Goal: Find specific page/section: Find specific page/section

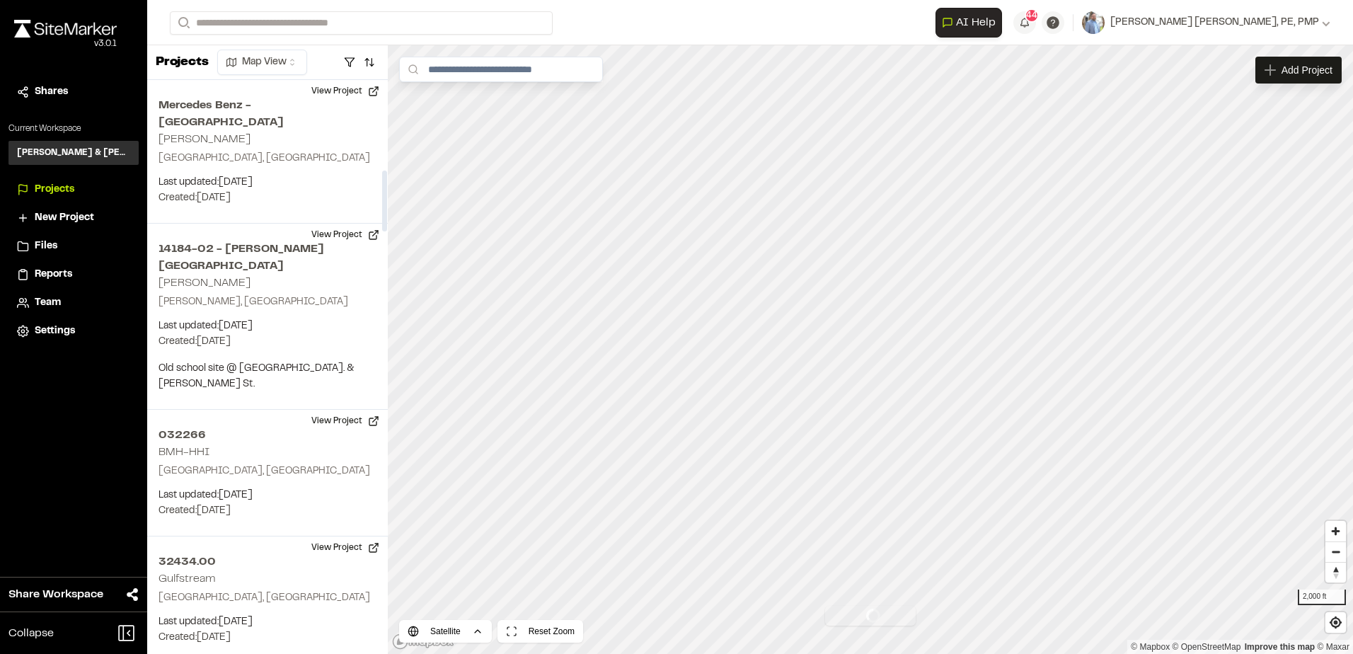
scroll to position [845, 0]
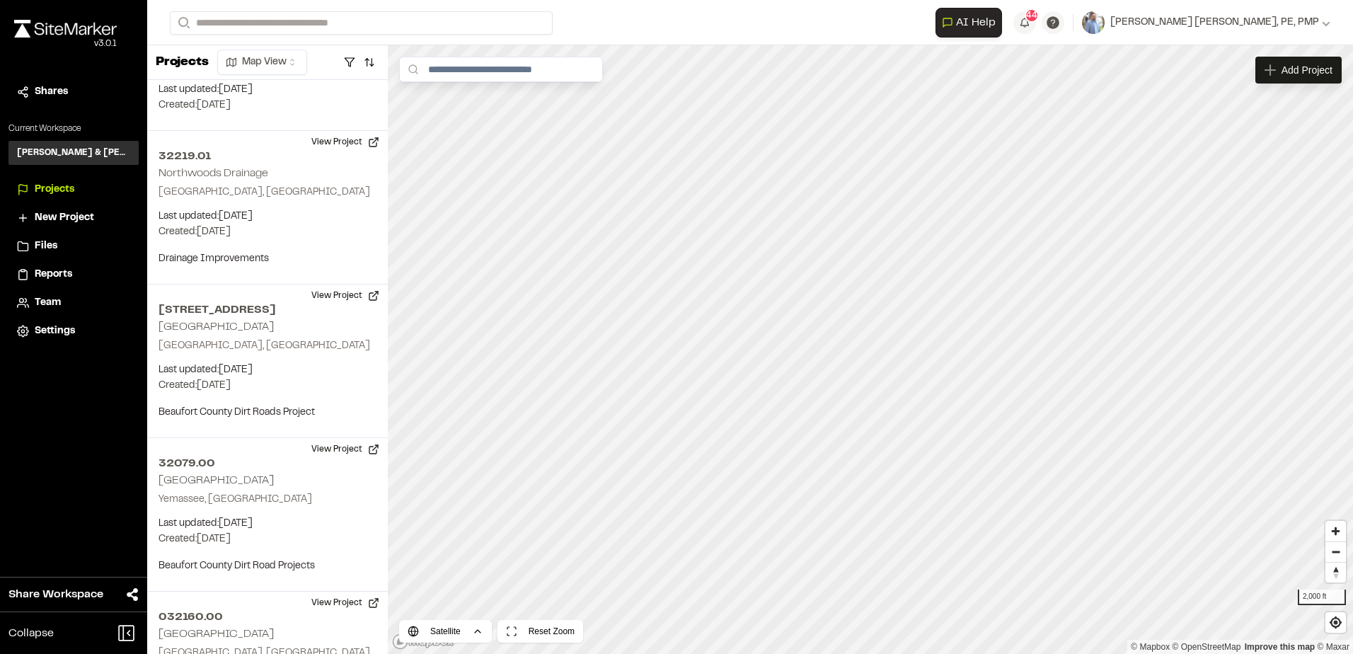
click at [50, 303] on span "Team" at bounding box center [48, 303] width 26 height 16
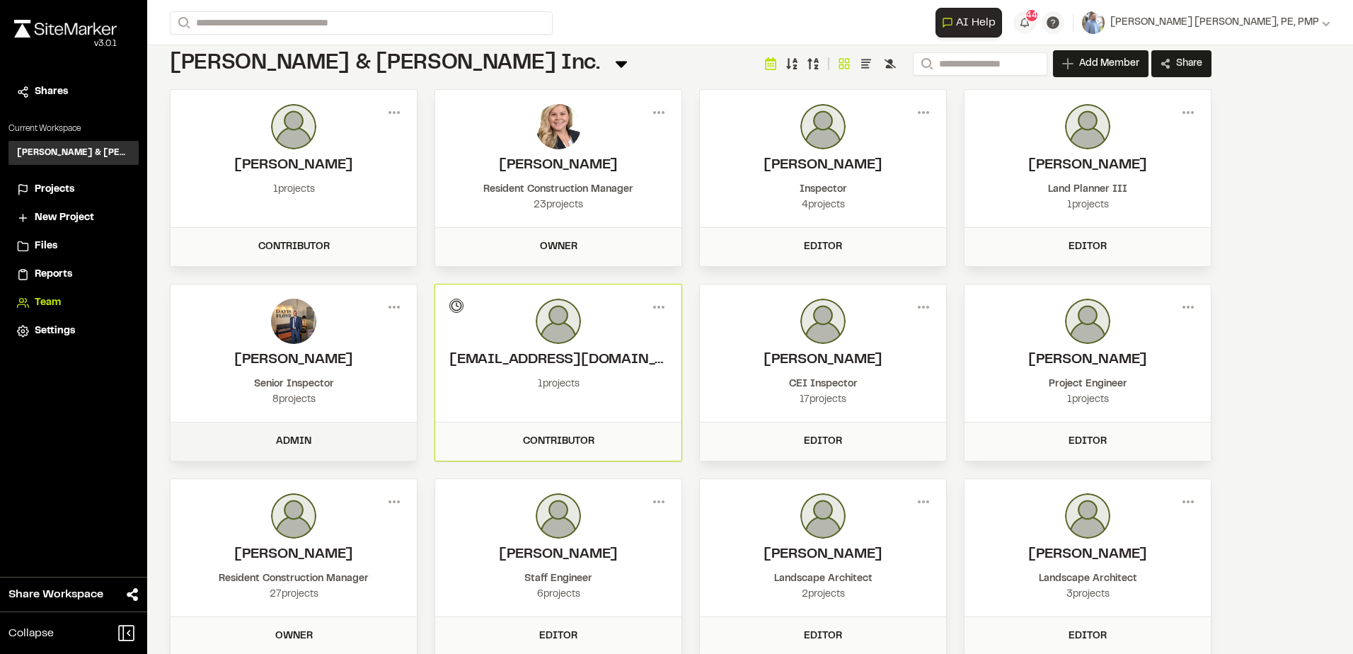
scroll to position [71, 0]
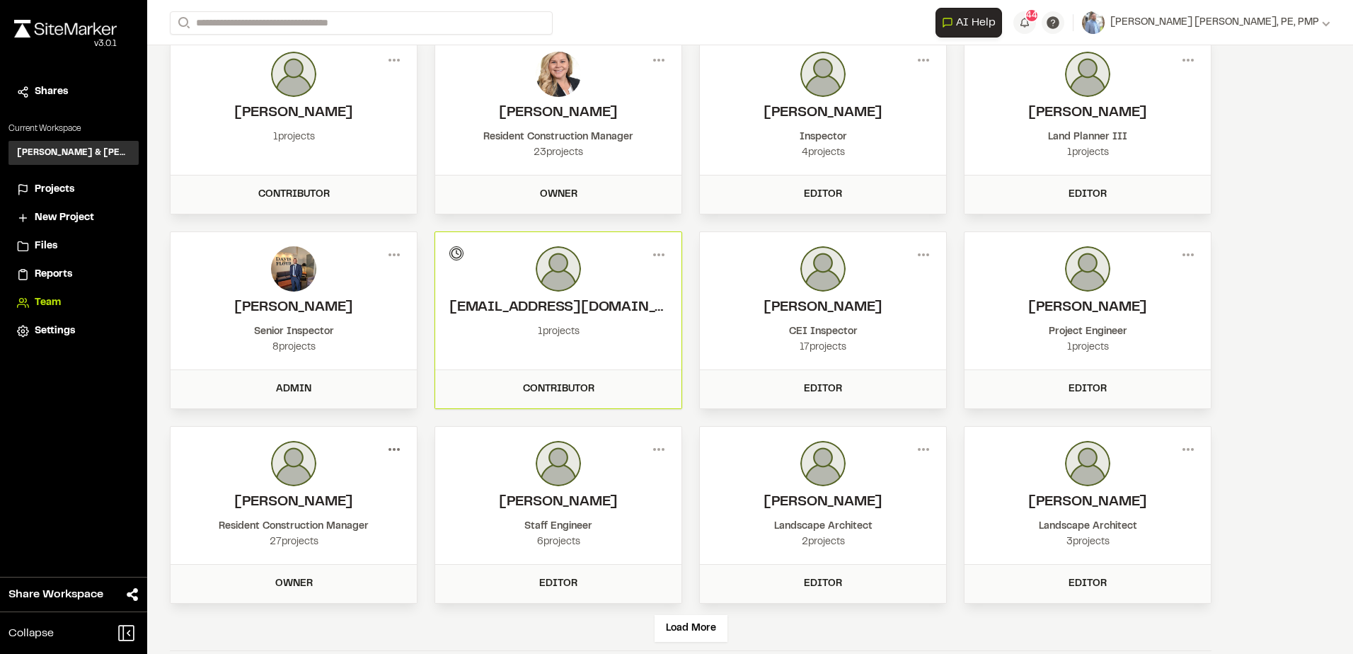
click at [398, 447] on icon at bounding box center [394, 449] width 23 height 23
click at [420, 425] on div "Menu Nick Hammond 1 projects Contributor Menu Elizabeth Sanders Resident Constr…" at bounding box center [691, 320] width 1042 height 567
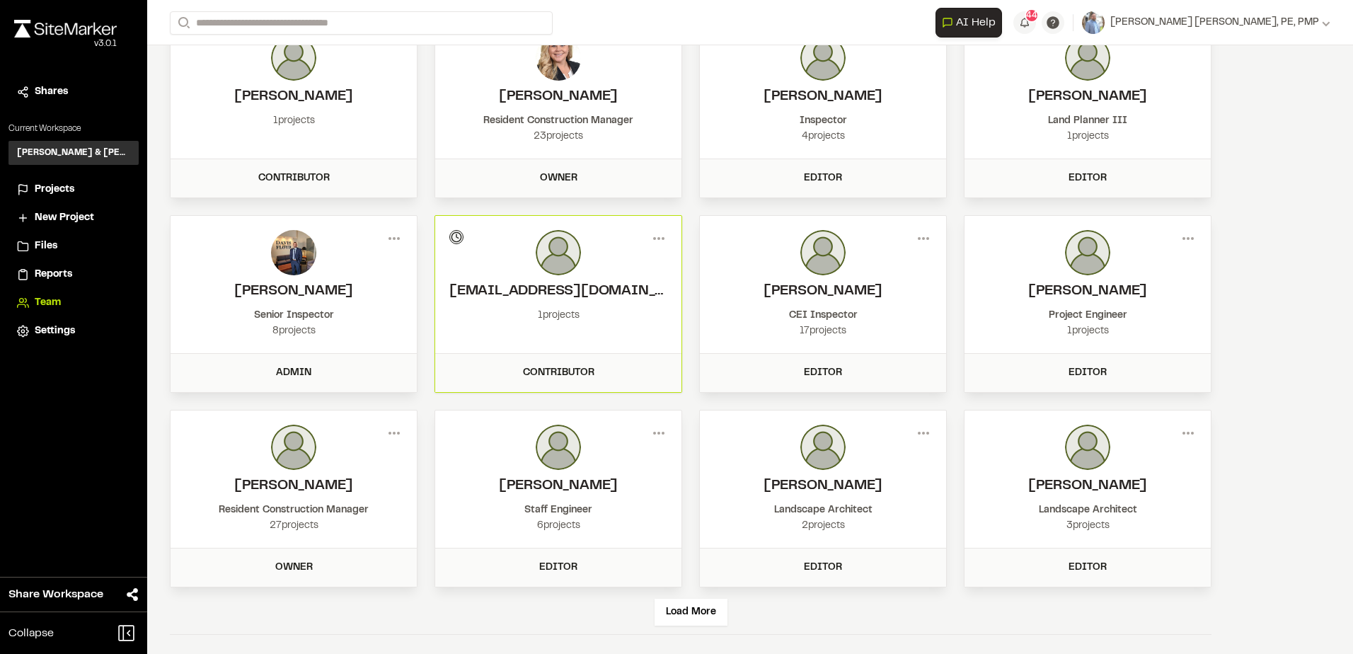
scroll to position [91, 0]
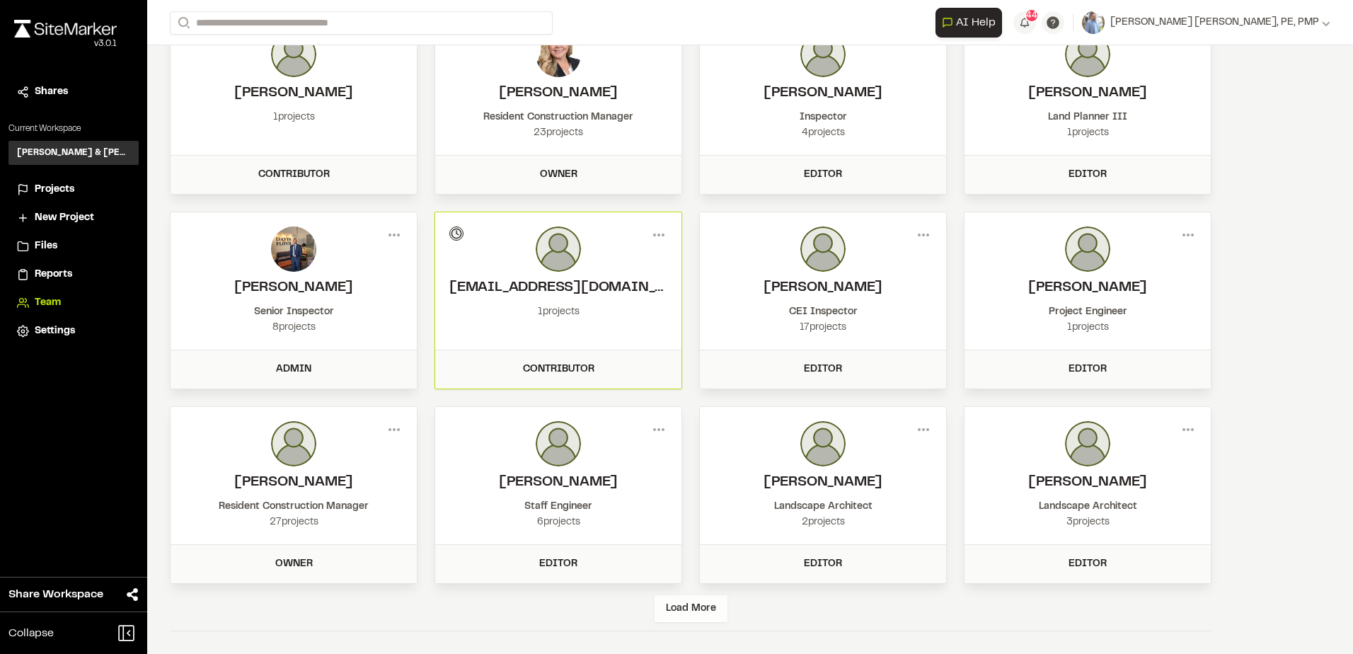
click at [708, 609] on div "Load More" at bounding box center [691, 608] width 73 height 27
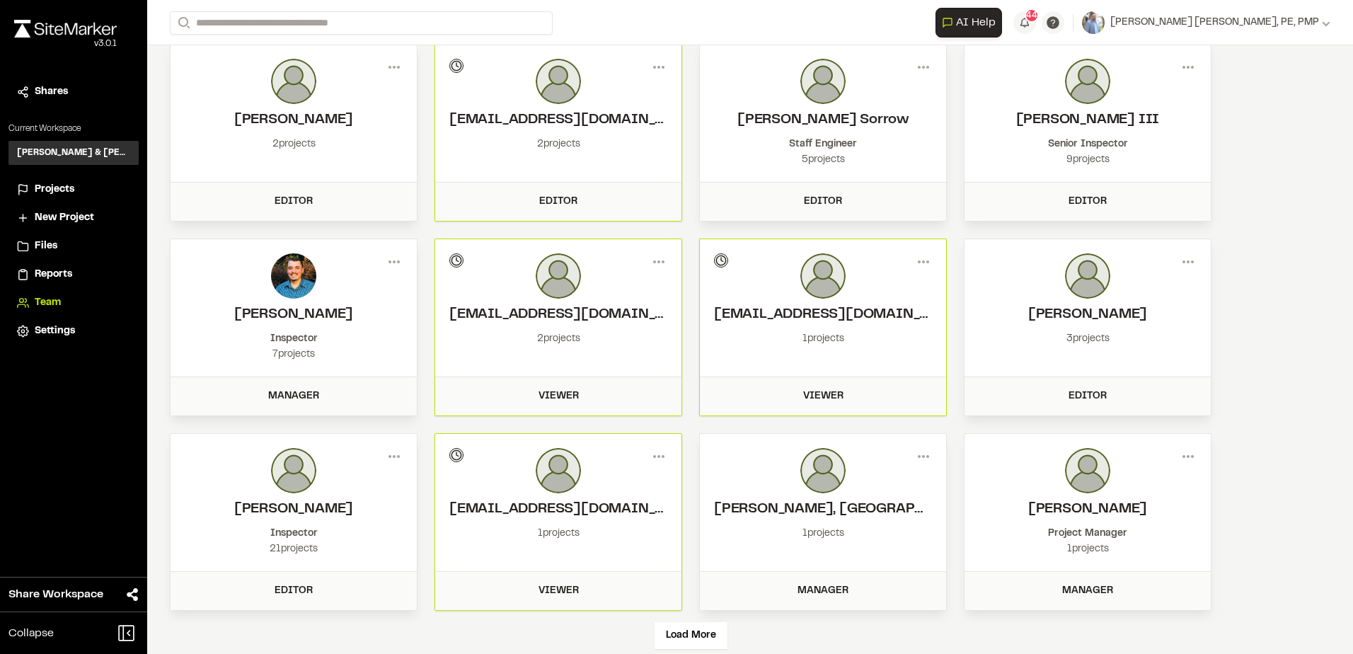
scroll to position [657, 0]
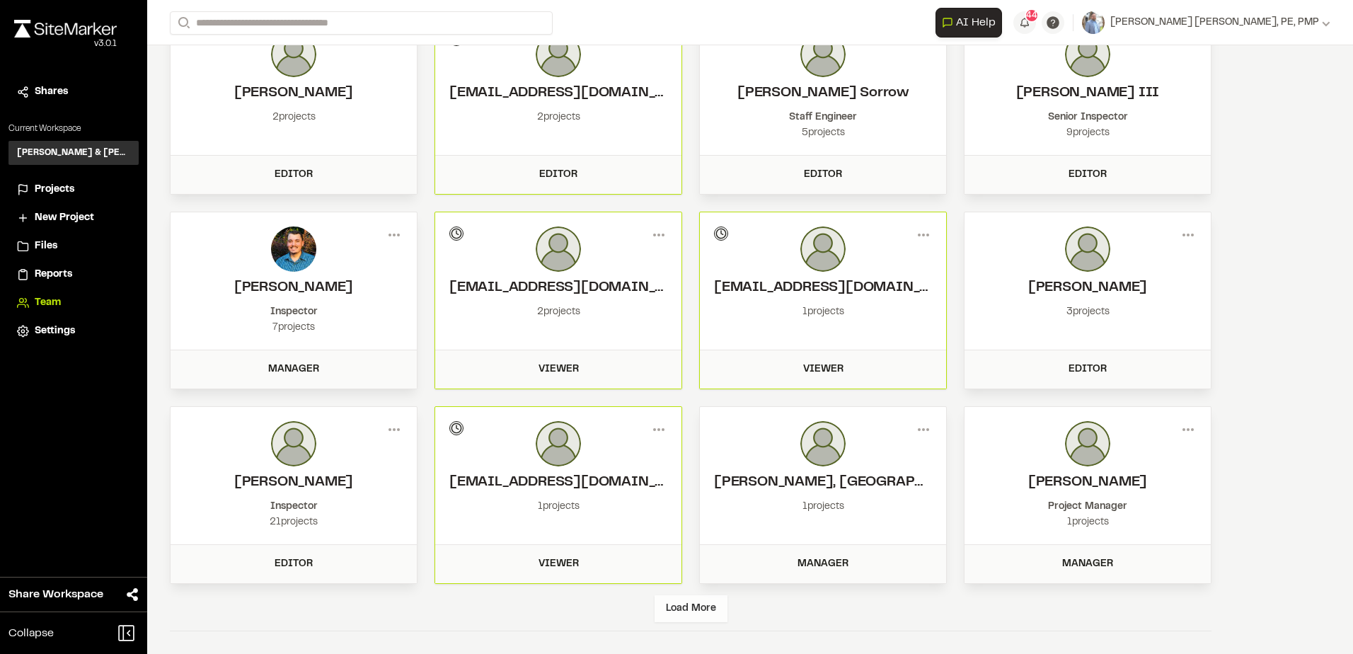
click at [684, 609] on div "Load More" at bounding box center [691, 608] width 73 height 27
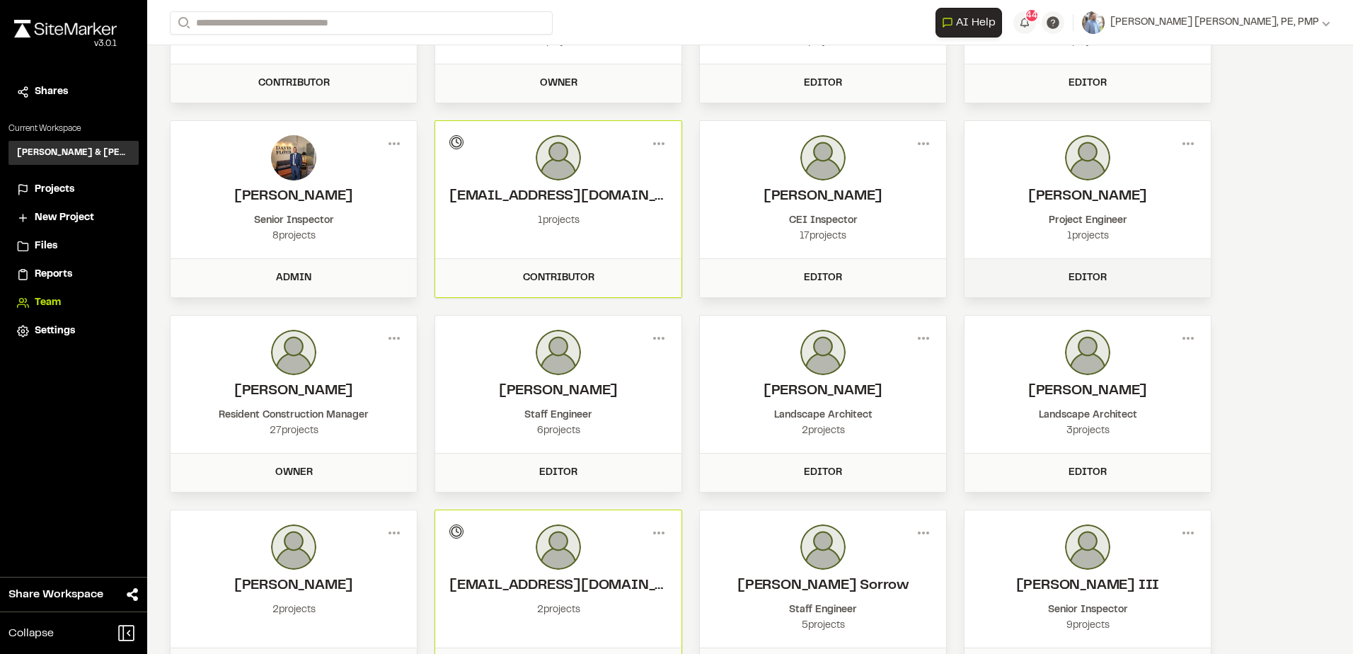
scroll to position [0, 0]
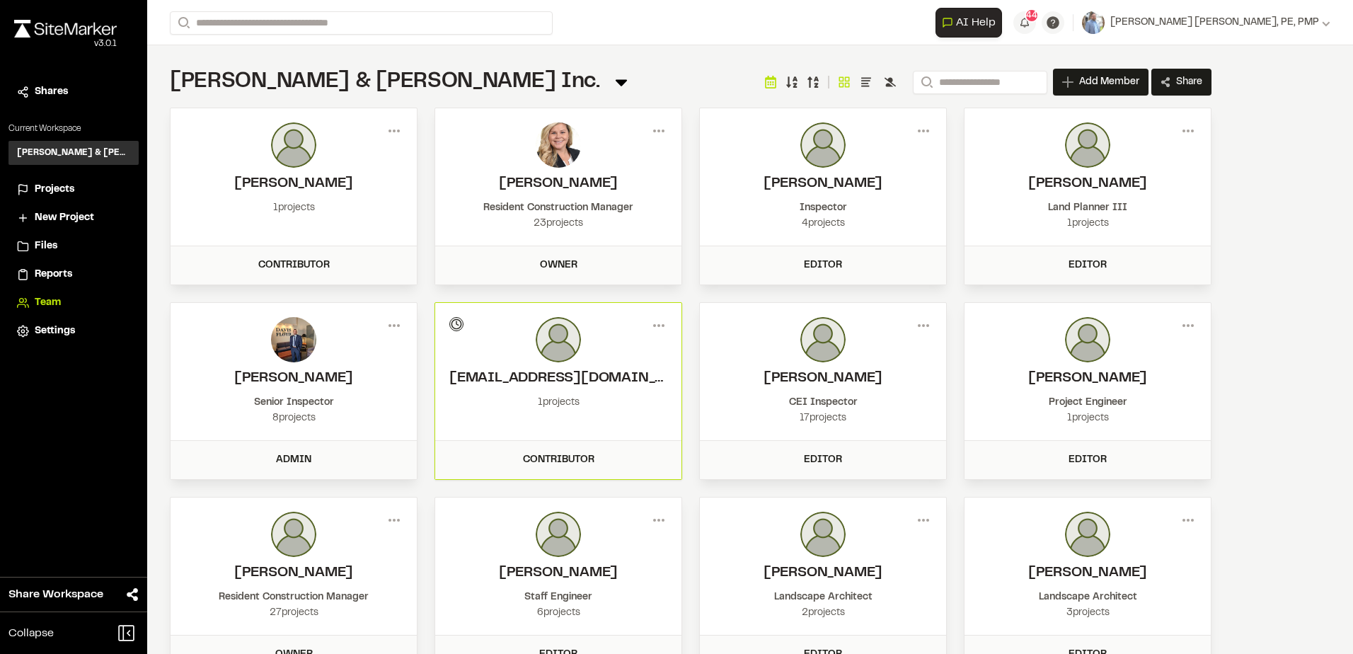
click at [62, 189] on span "Projects" at bounding box center [55, 190] width 40 height 16
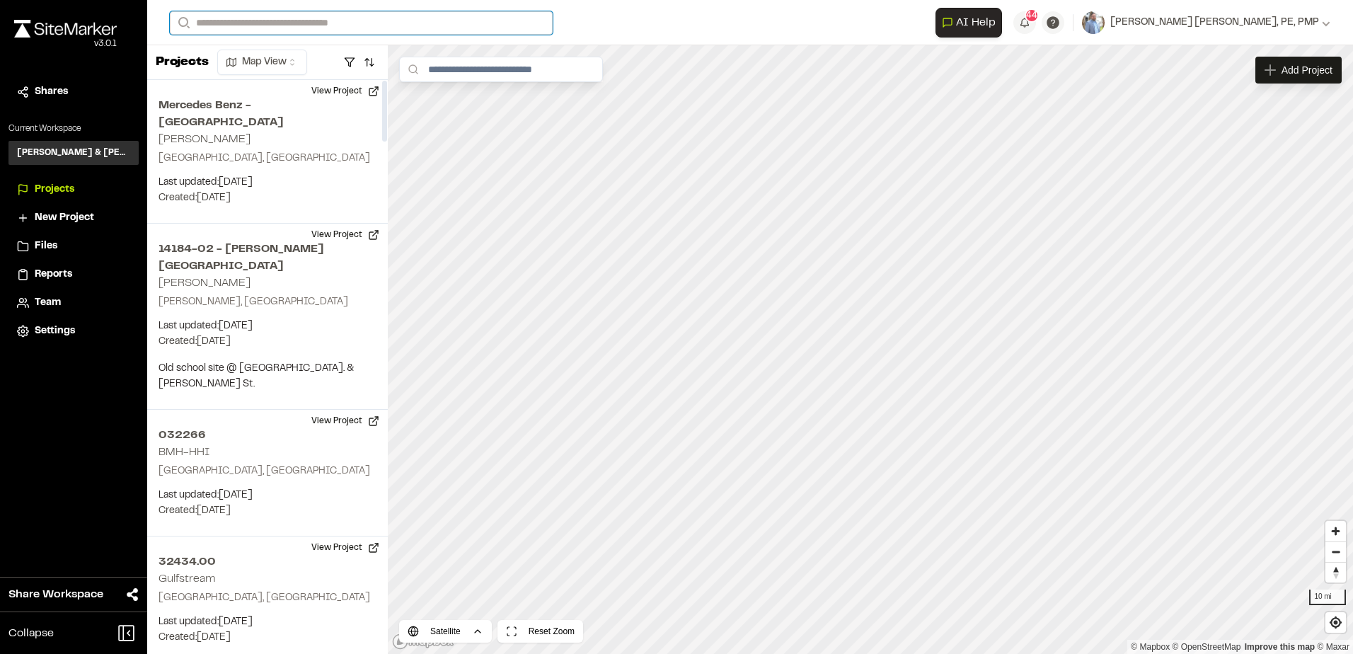
click at [222, 20] on input "Search" at bounding box center [361, 22] width 383 height 23
type input "***"
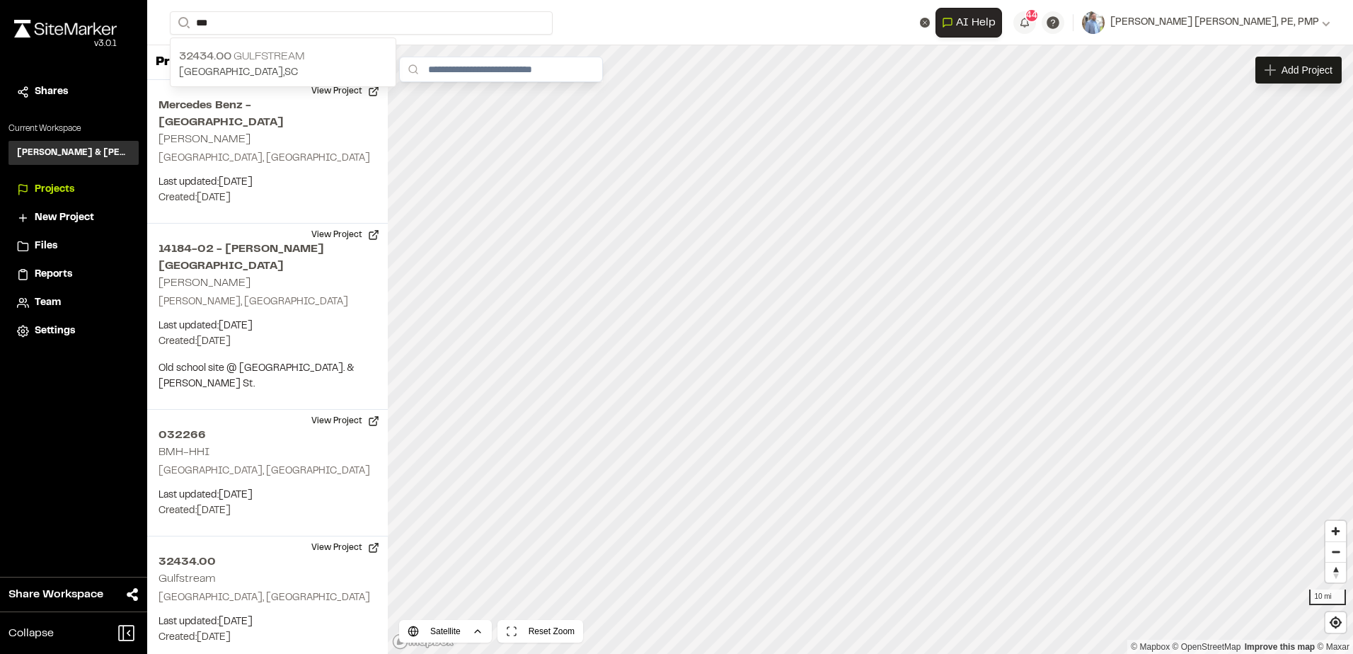
click at [237, 59] on p "32434.00 Gulfstream" at bounding box center [283, 56] width 208 height 17
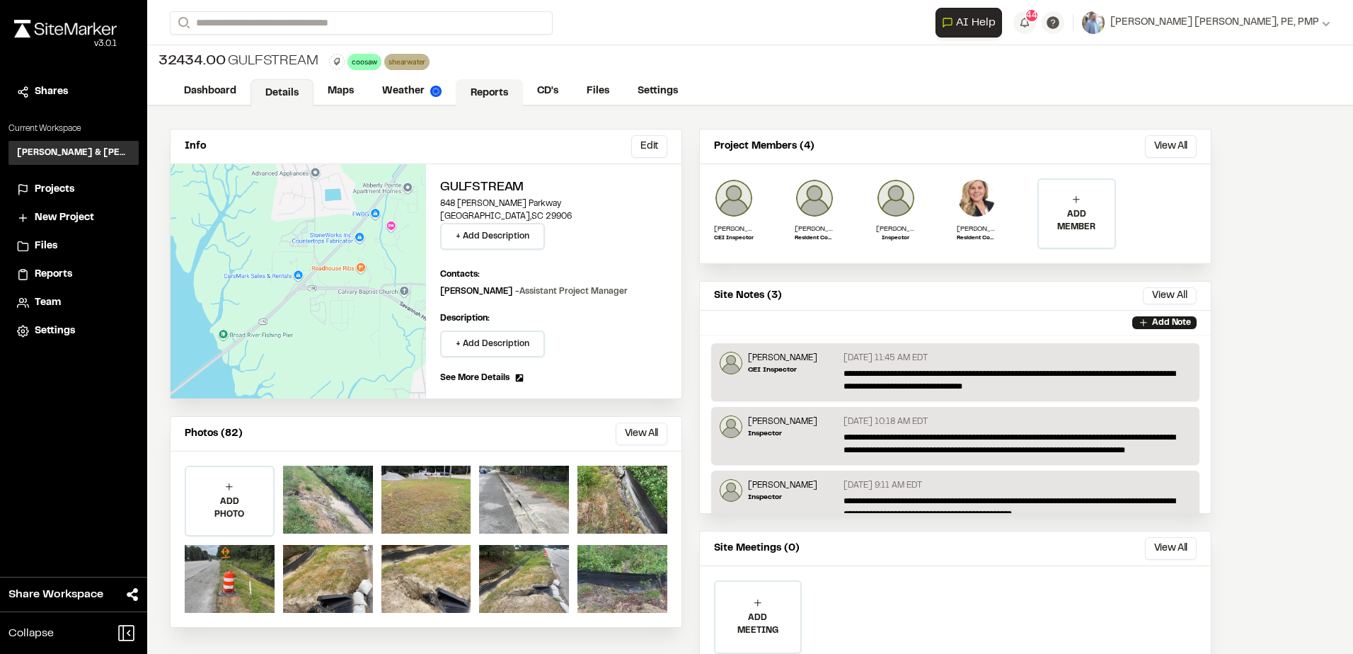
click at [469, 88] on link "Reports" at bounding box center [489, 92] width 67 height 27
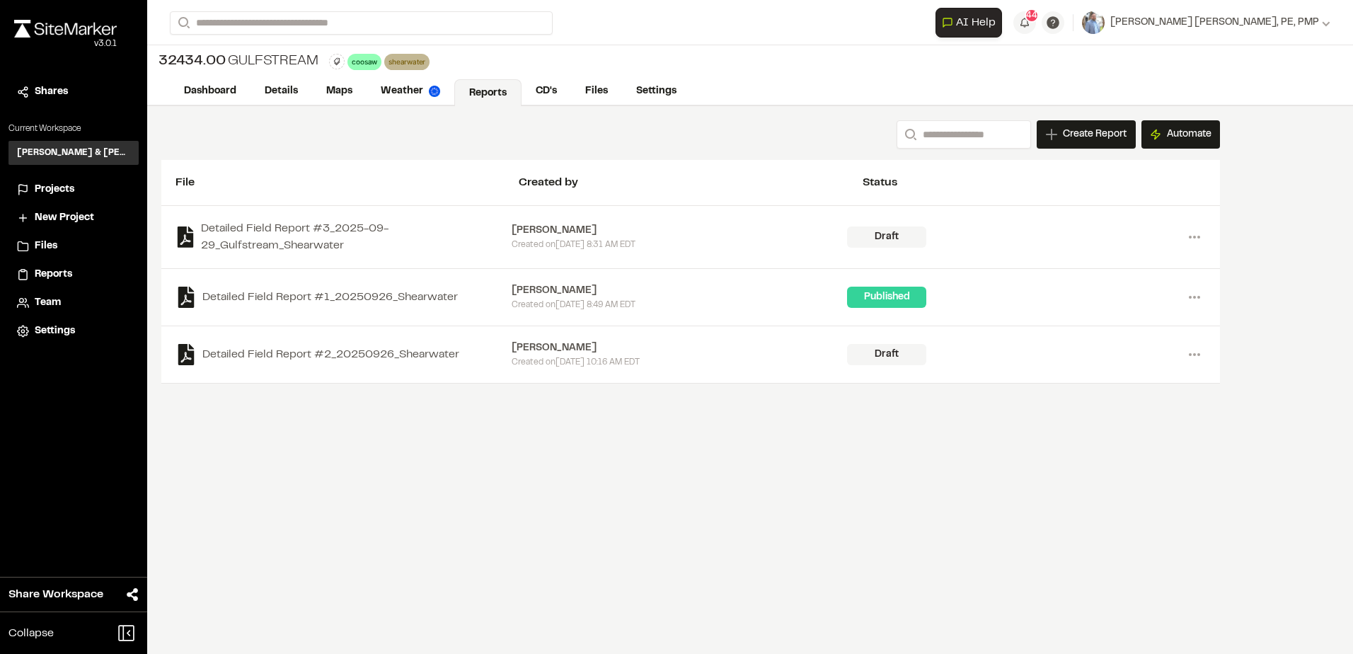
click at [58, 192] on span "Projects" at bounding box center [55, 190] width 40 height 16
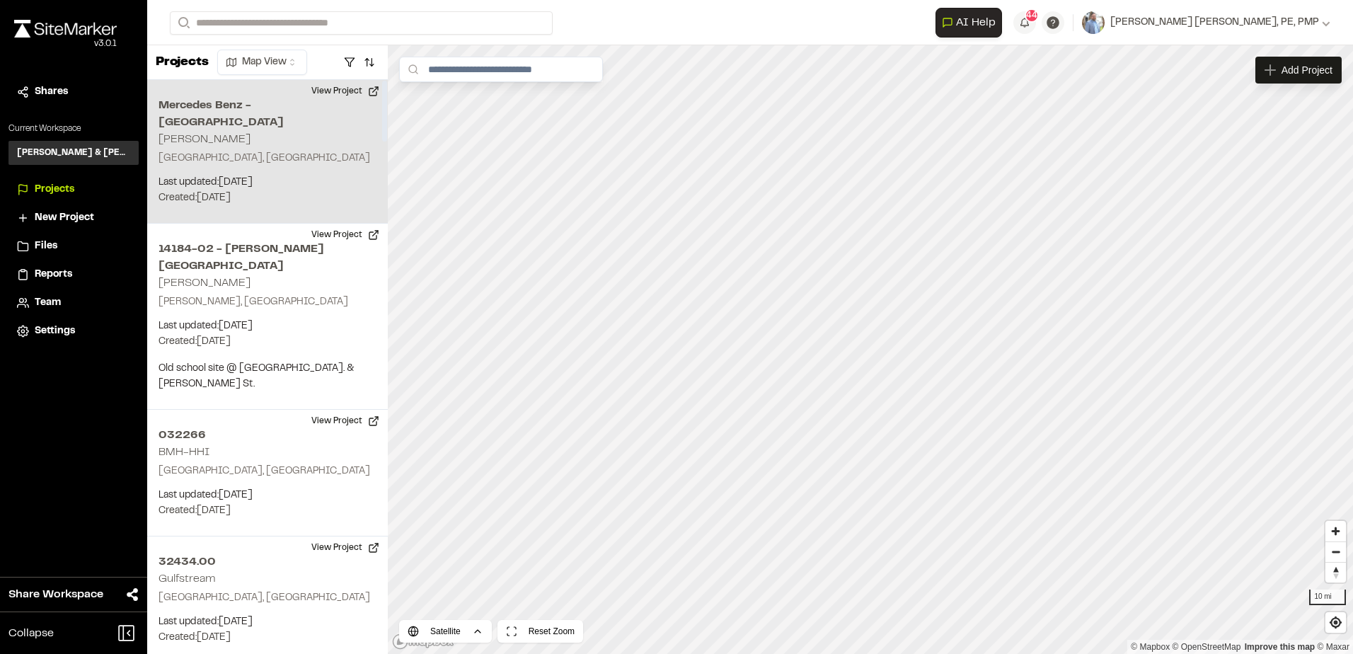
click at [257, 123] on div "Mercedes Benz - Carolina Park Erika Mueller Mt Pleasant, SC Last updated: Oct 1…" at bounding box center [267, 152] width 241 height 144
click at [325, 89] on button "View Project" at bounding box center [345, 91] width 85 height 23
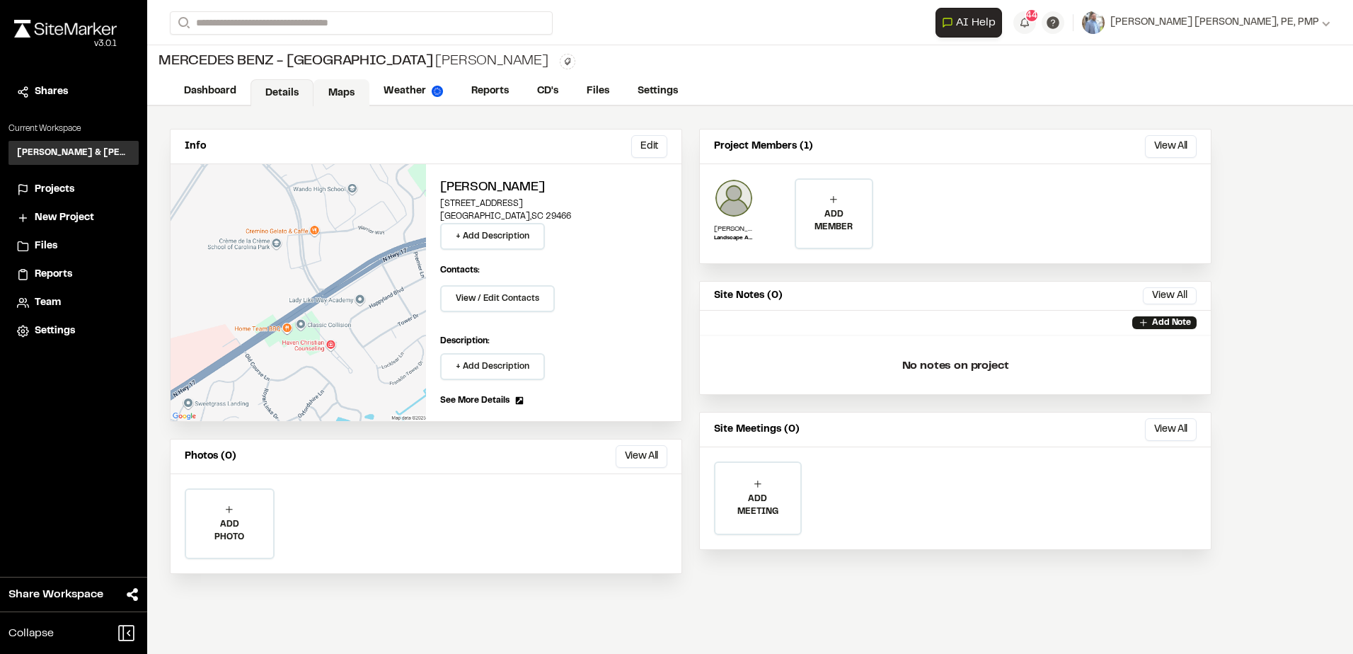
click at [348, 84] on link "Maps" at bounding box center [342, 92] width 56 height 27
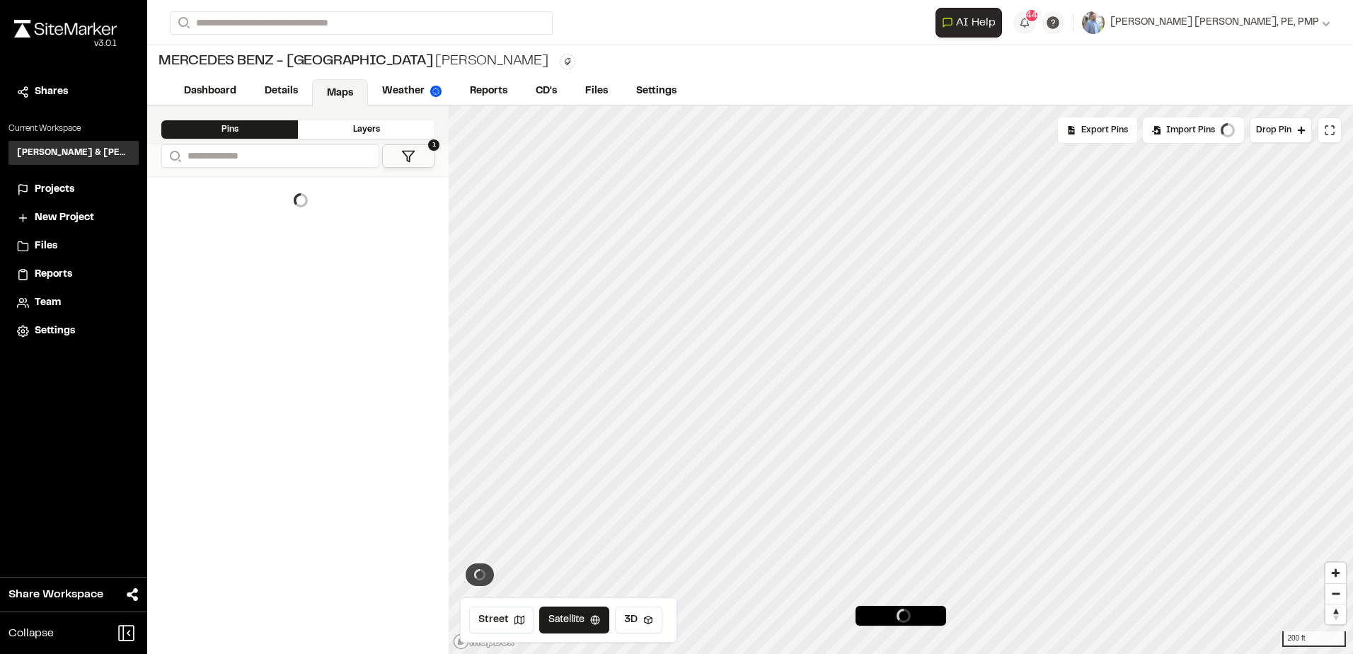
click at [348, 84] on link "Maps" at bounding box center [340, 92] width 56 height 27
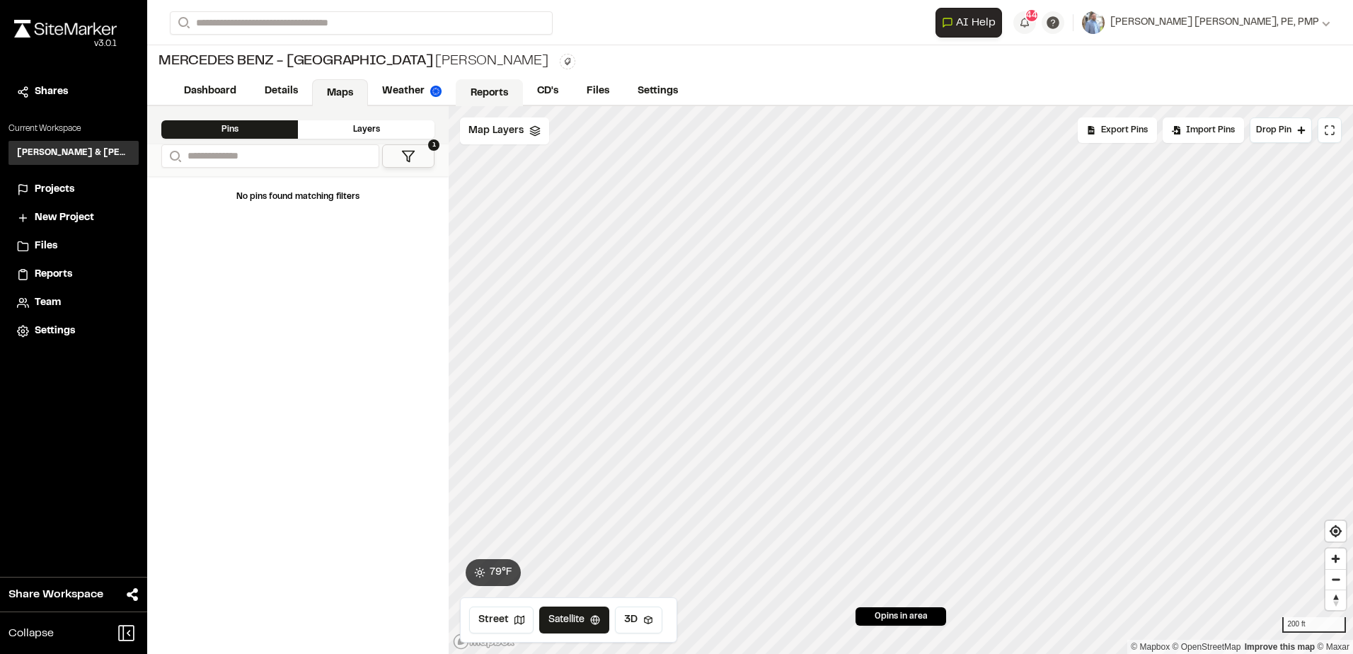
drag, startPoint x: 348, startPoint y: 84, endPoint x: 478, endPoint y: 87, distance: 131.0
click at [478, 87] on link "Reports" at bounding box center [489, 92] width 67 height 27
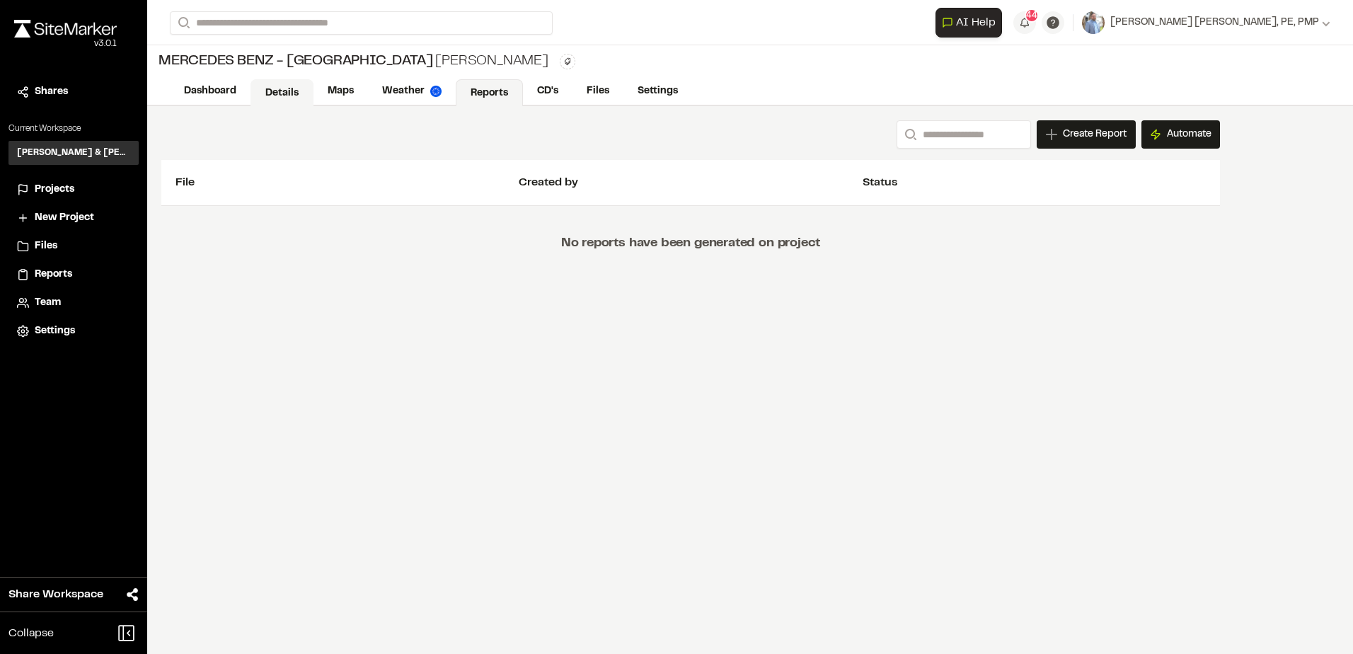
click at [292, 84] on link "Details" at bounding box center [282, 92] width 63 height 27
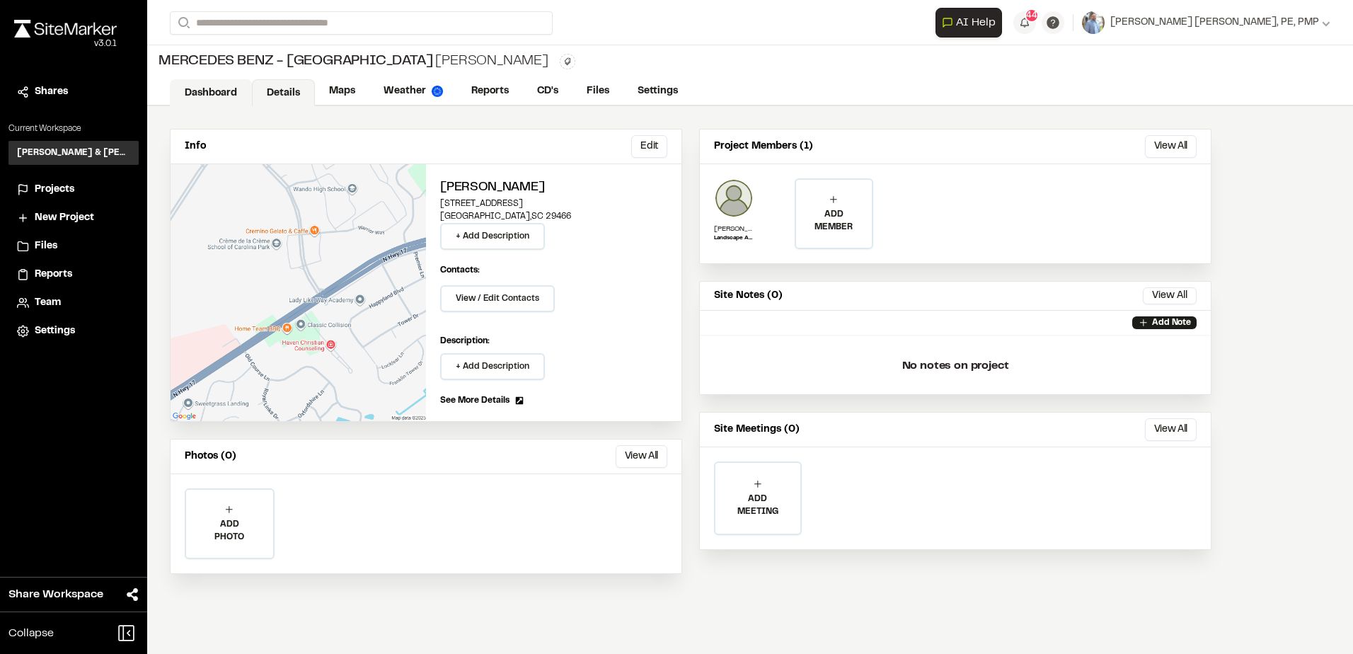
click at [228, 86] on link "Dashboard" at bounding box center [211, 92] width 82 height 27
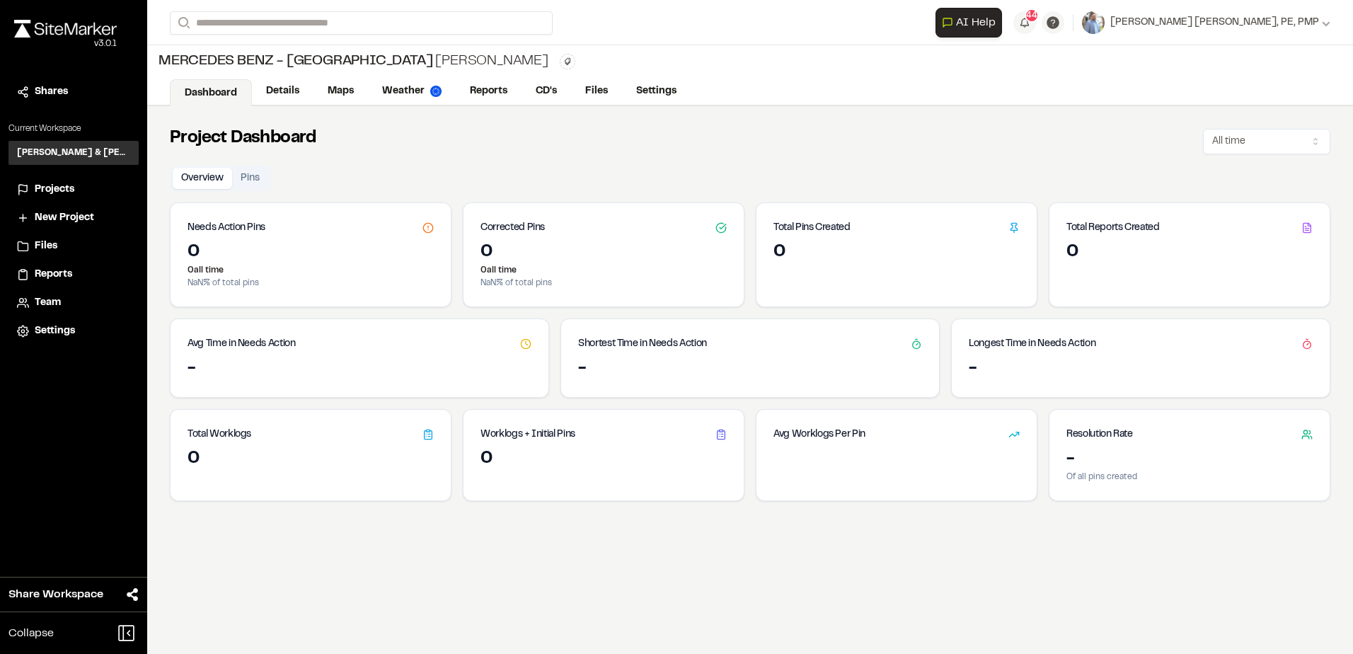
click at [54, 181] on li "Projects" at bounding box center [73, 189] width 130 height 27
click at [52, 181] on li "Projects" at bounding box center [73, 189] width 130 height 27
click at [54, 188] on span "Projects" at bounding box center [55, 190] width 40 height 16
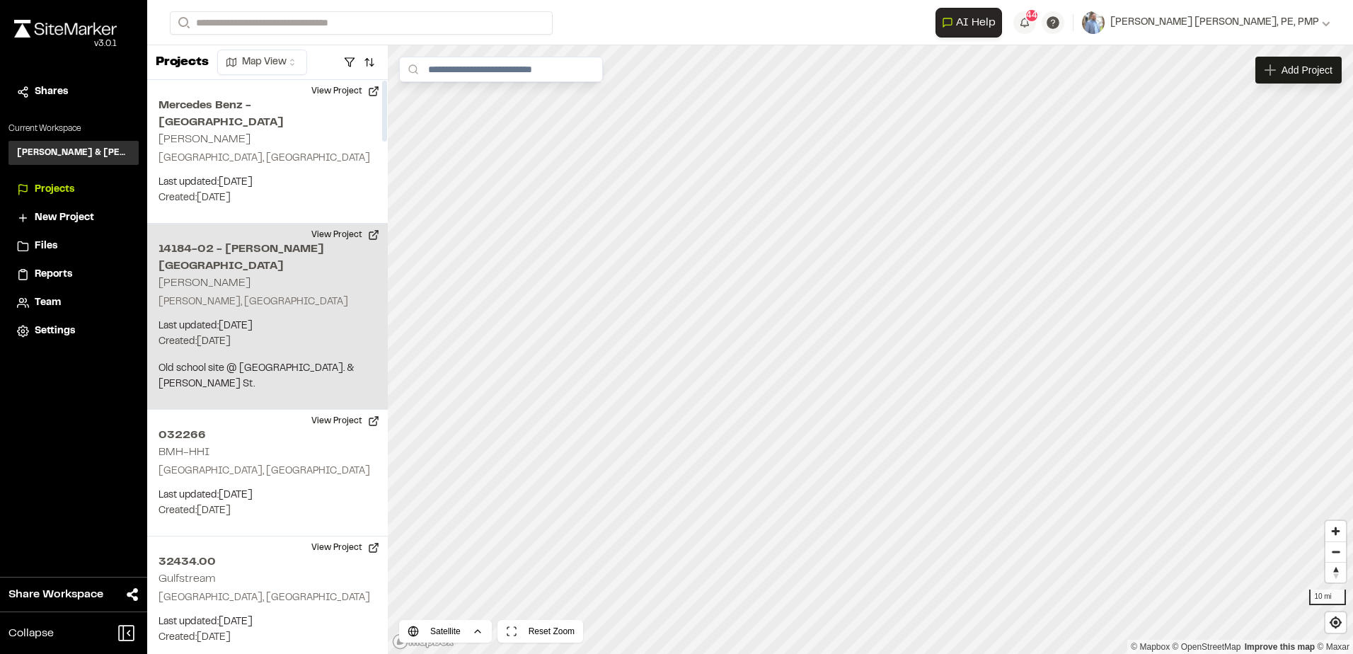
click at [270, 283] on div "14184-02 - Nichols Stormwater Park Erika Mueller Nichols, SC Last updated: Oct …" at bounding box center [267, 317] width 241 height 186
click at [934, 331] on div "14184-02 - Nichols Stormwater Park Erika Mueller" at bounding box center [870, 326] width 277 height 16
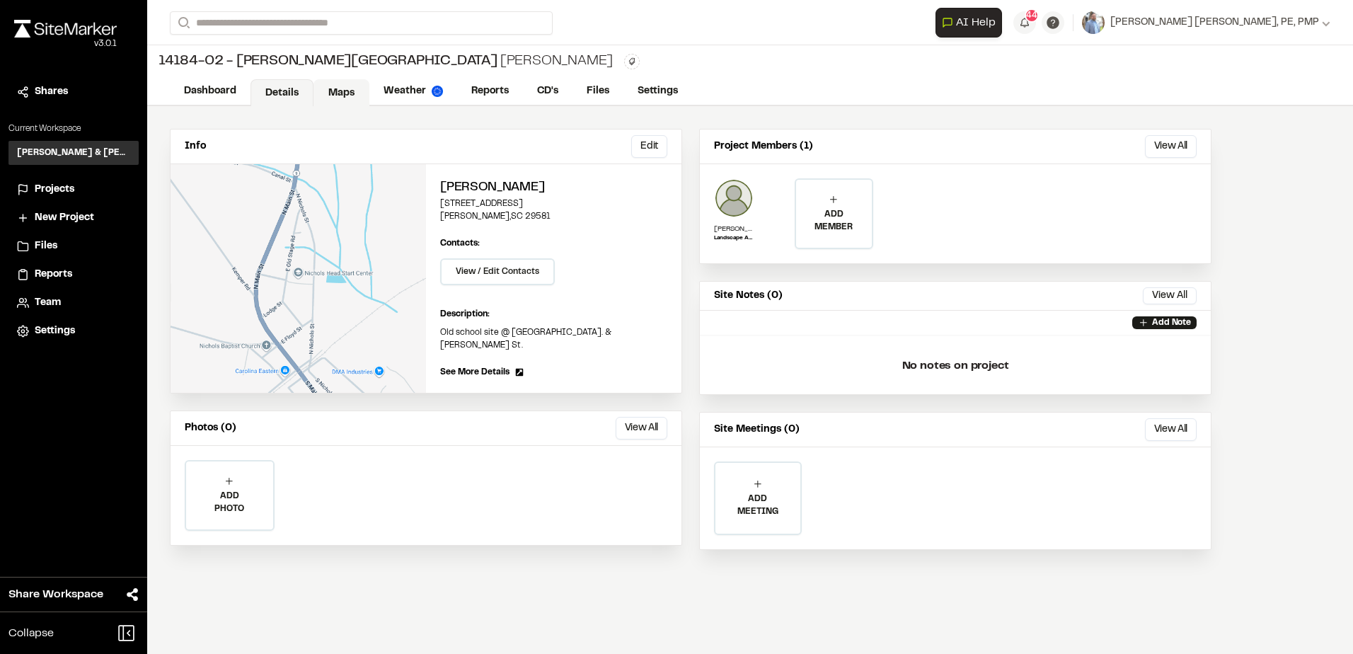
click at [326, 87] on link "Maps" at bounding box center [342, 92] width 56 height 27
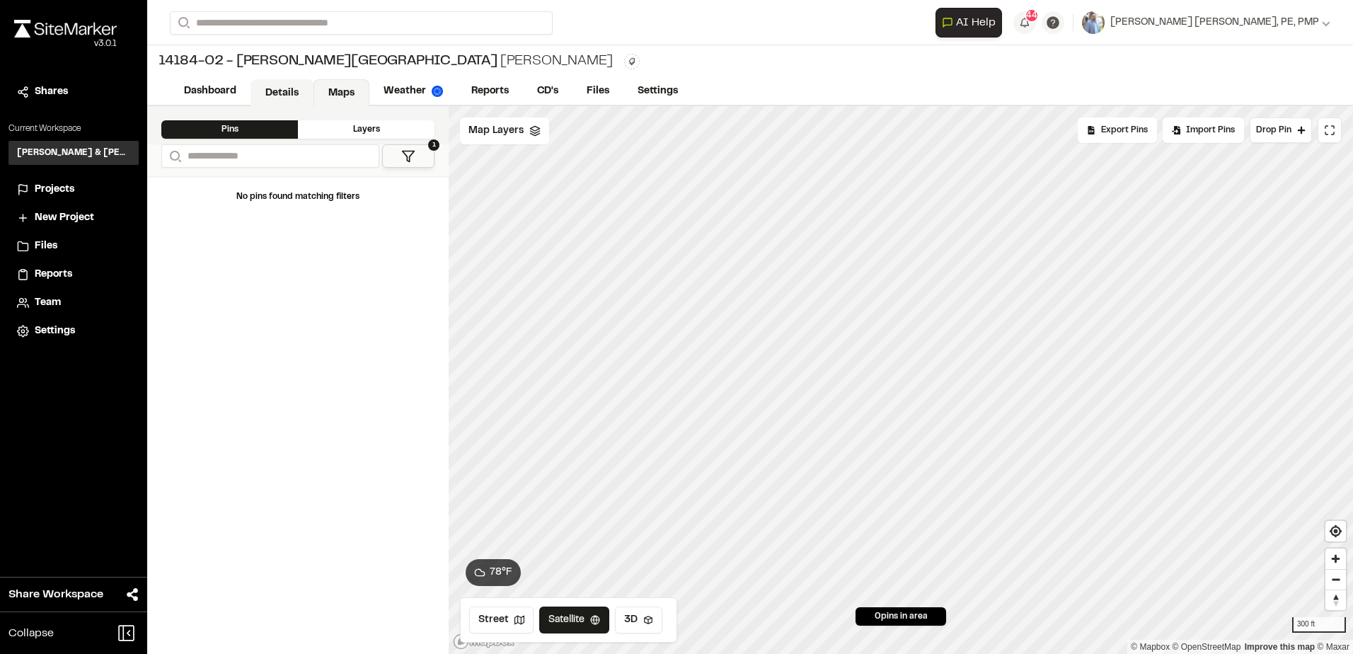
click at [283, 96] on link "Details" at bounding box center [282, 92] width 63 height 27
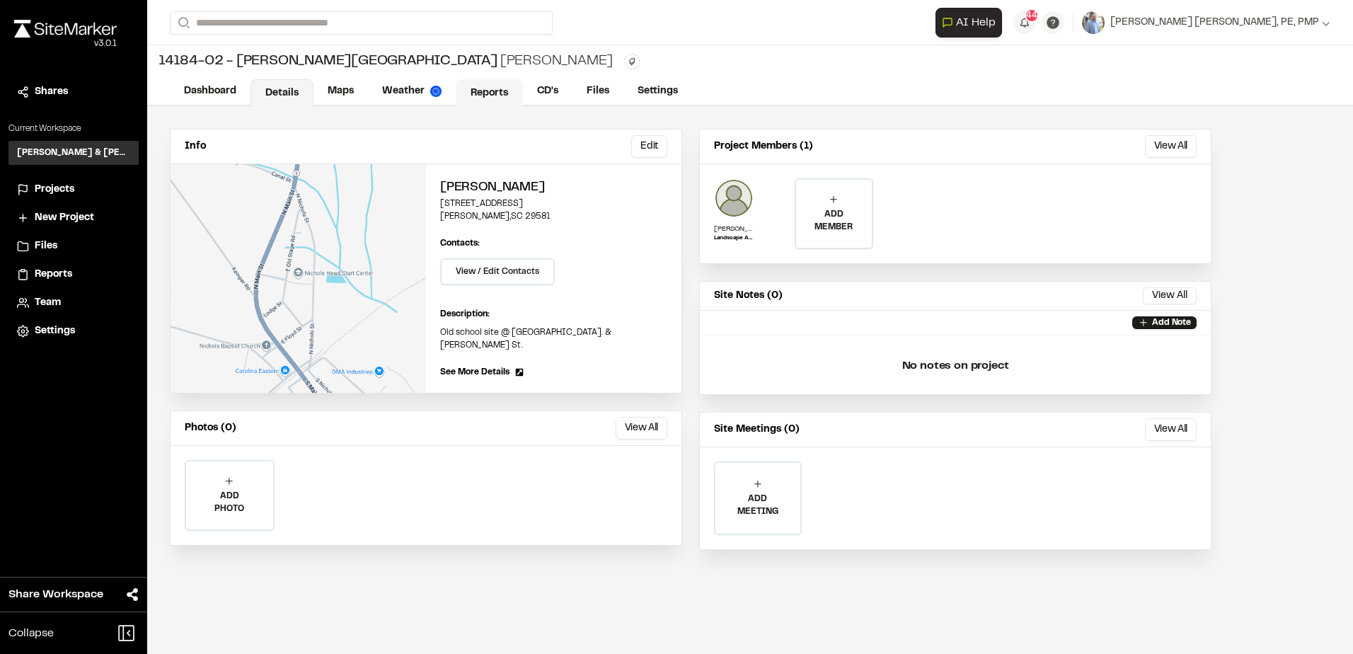
click at [479, 92] on link "Reports" at bounding box center [489, 92] width 67 height 27
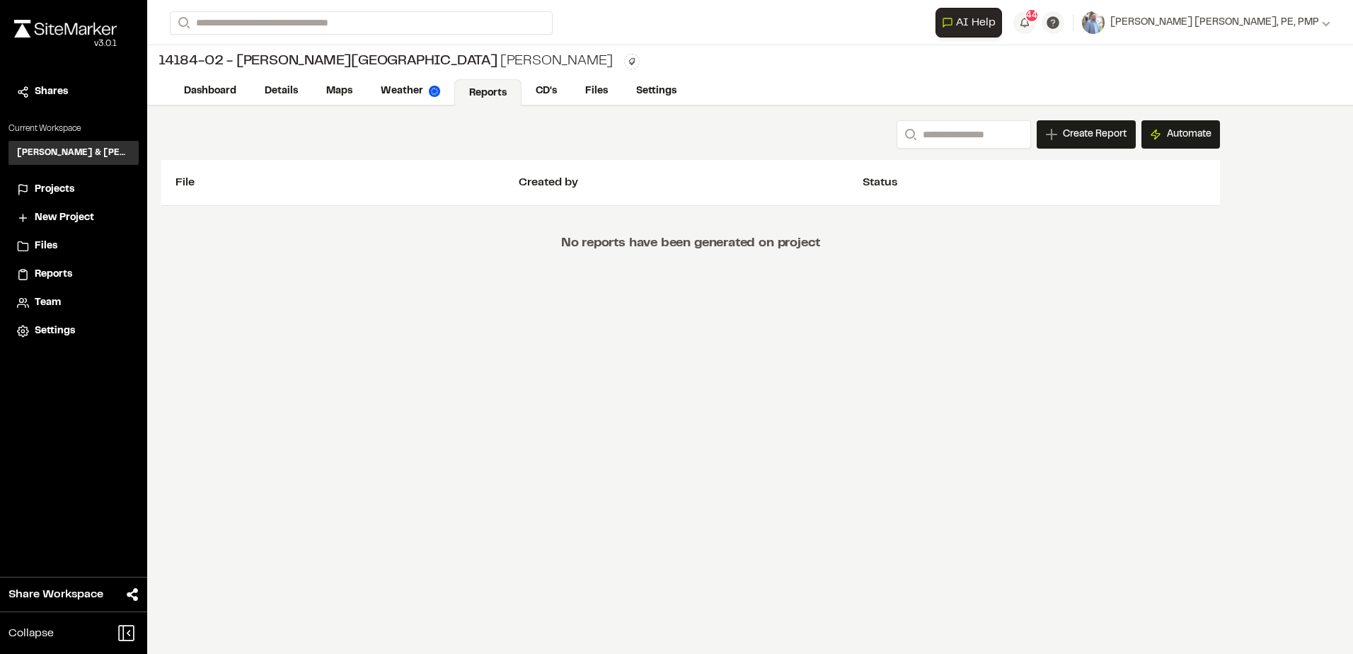
click at [54, 185] on span "Projects" at bounding box center [55, 190] width 40 height 16
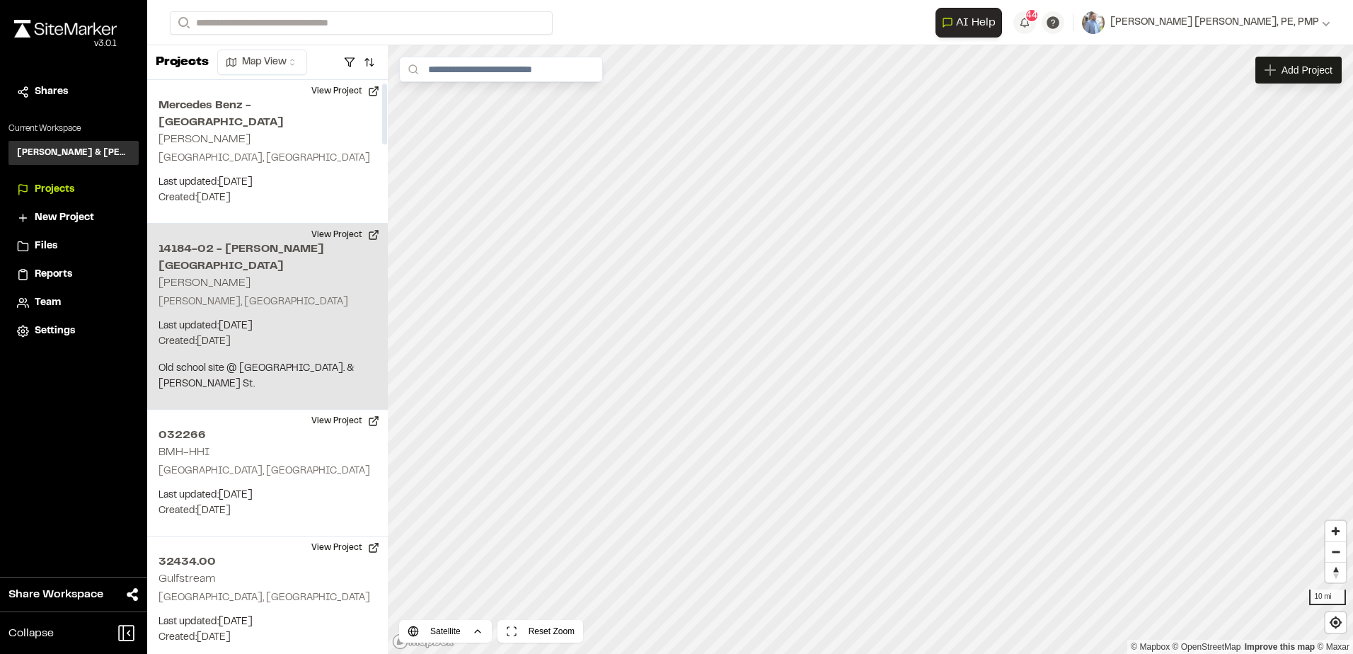
scroll to position [71, 0]
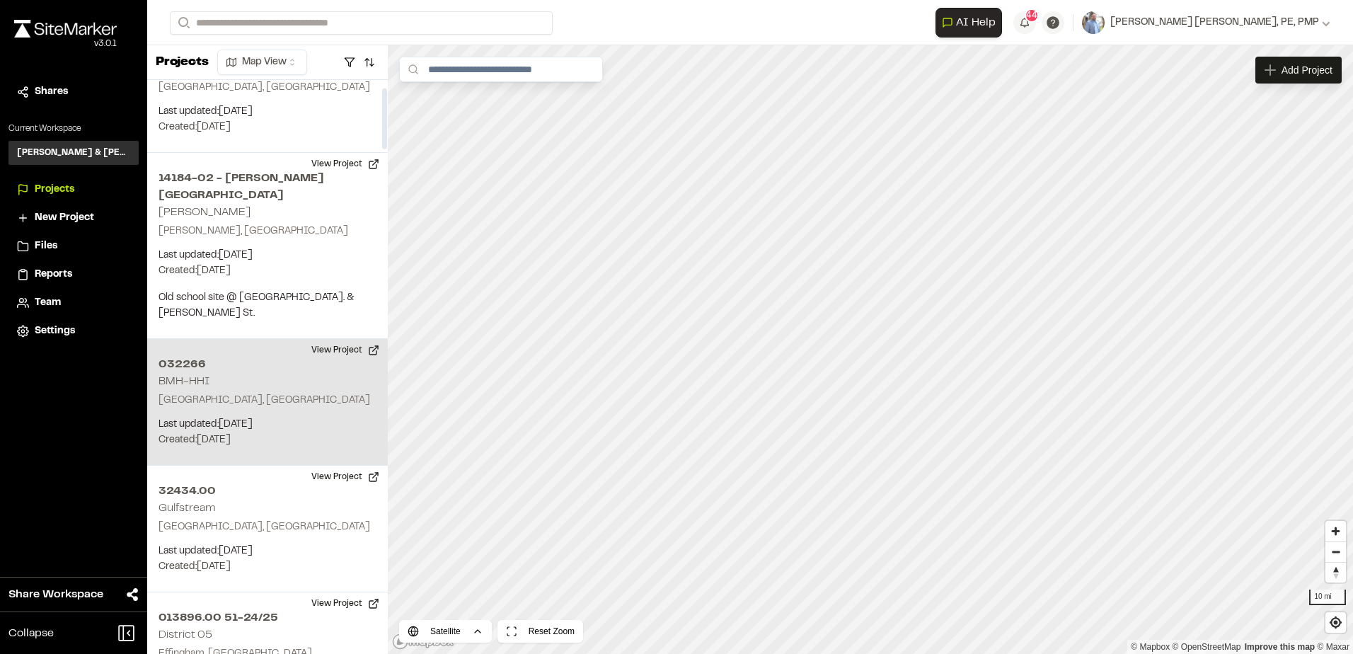
click at [251, 356] on h2 "032266" at bounding box center [268, 364] width 218 height 17
click at [874, 360] on div "032266 BMH-HHI" at bounding box center [870, 349] width 21 height 21
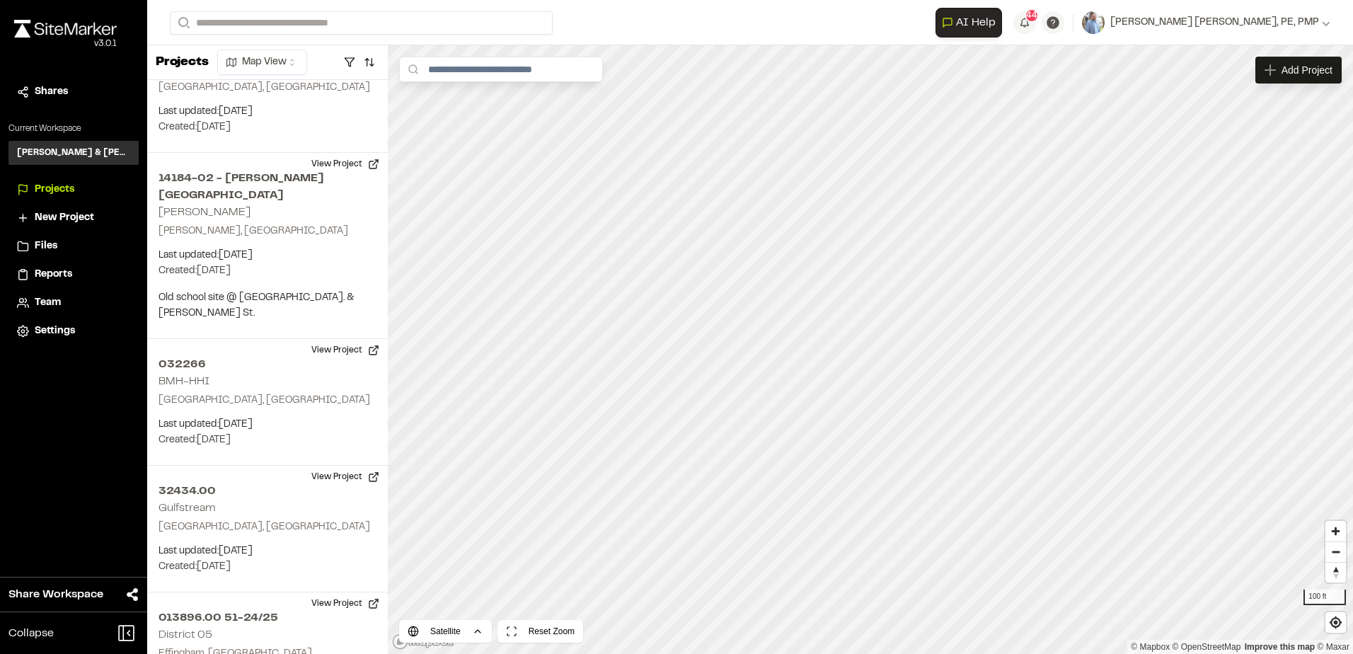
scroll to position [296, 0]
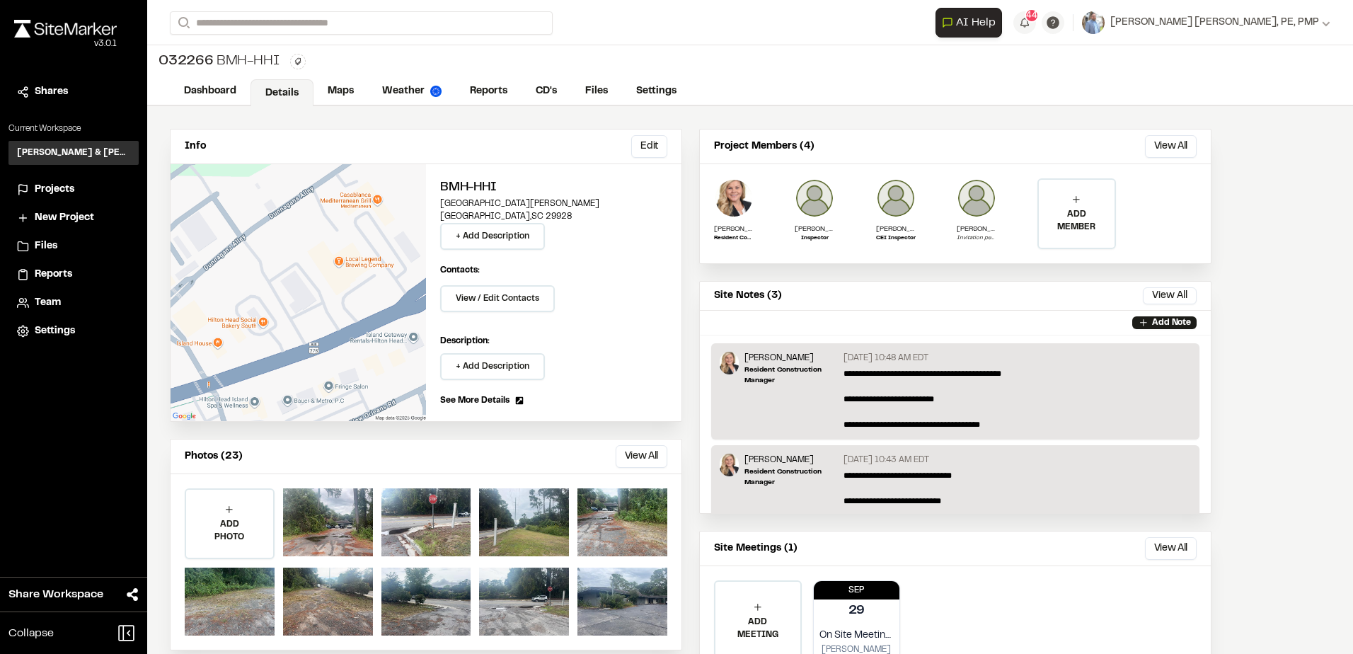
click at [57, 190] on span "Projects" at bounding box center [55, 190] width 40 height 16
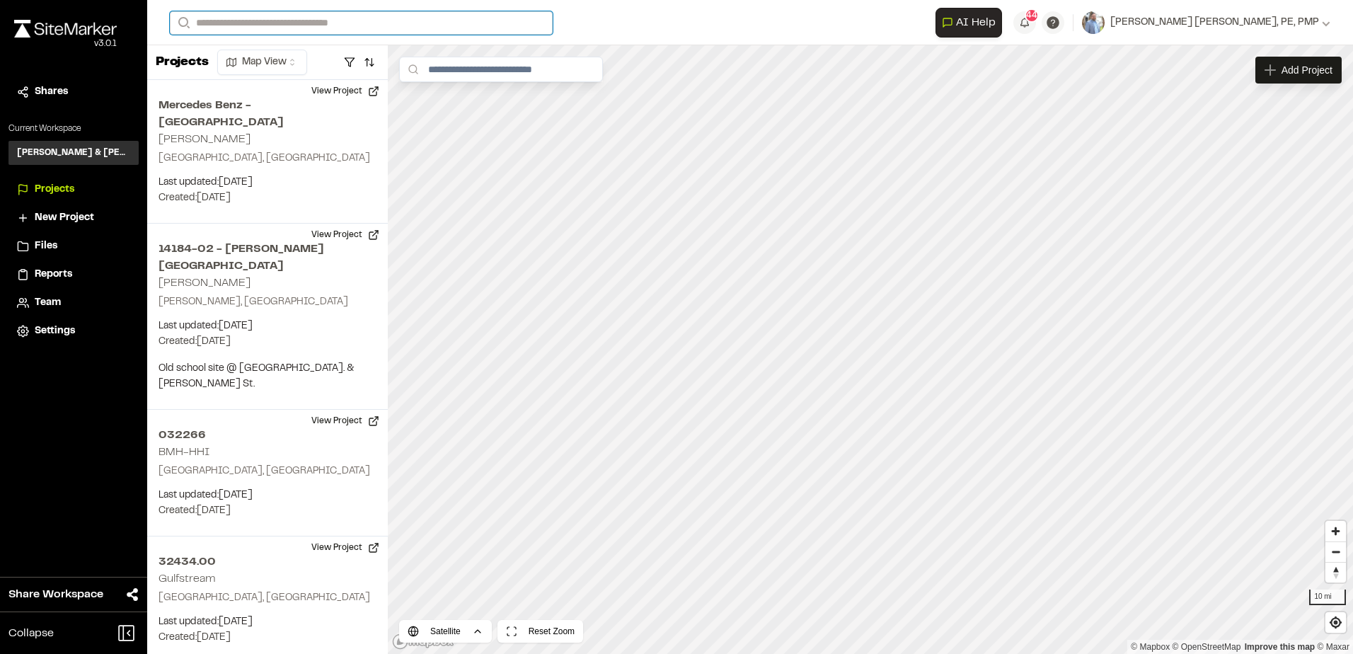
click at [224, 23] on input "Search" at bounding box center [361, 22] width 383 height 23
type input "**"
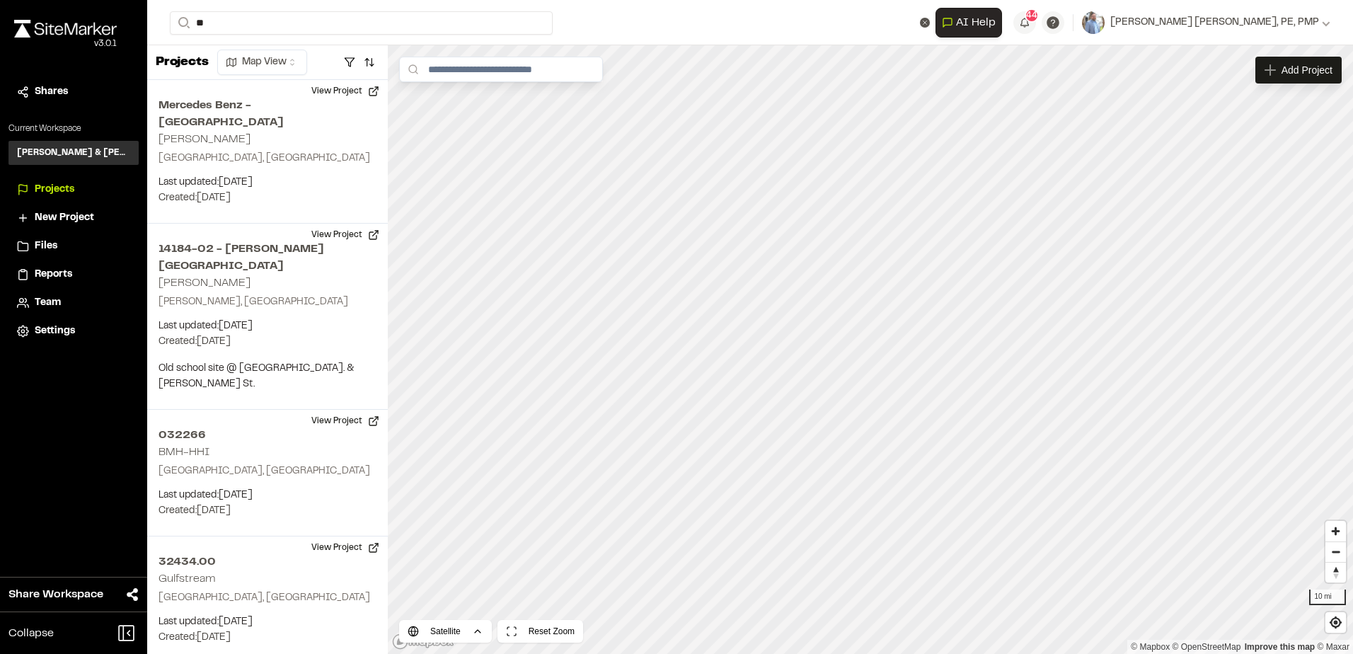
click at [217, 62] on p "32259.01 Spring Rd ***TEST PROJECT*****" at bounding box center [291, 56] width 225 height 17
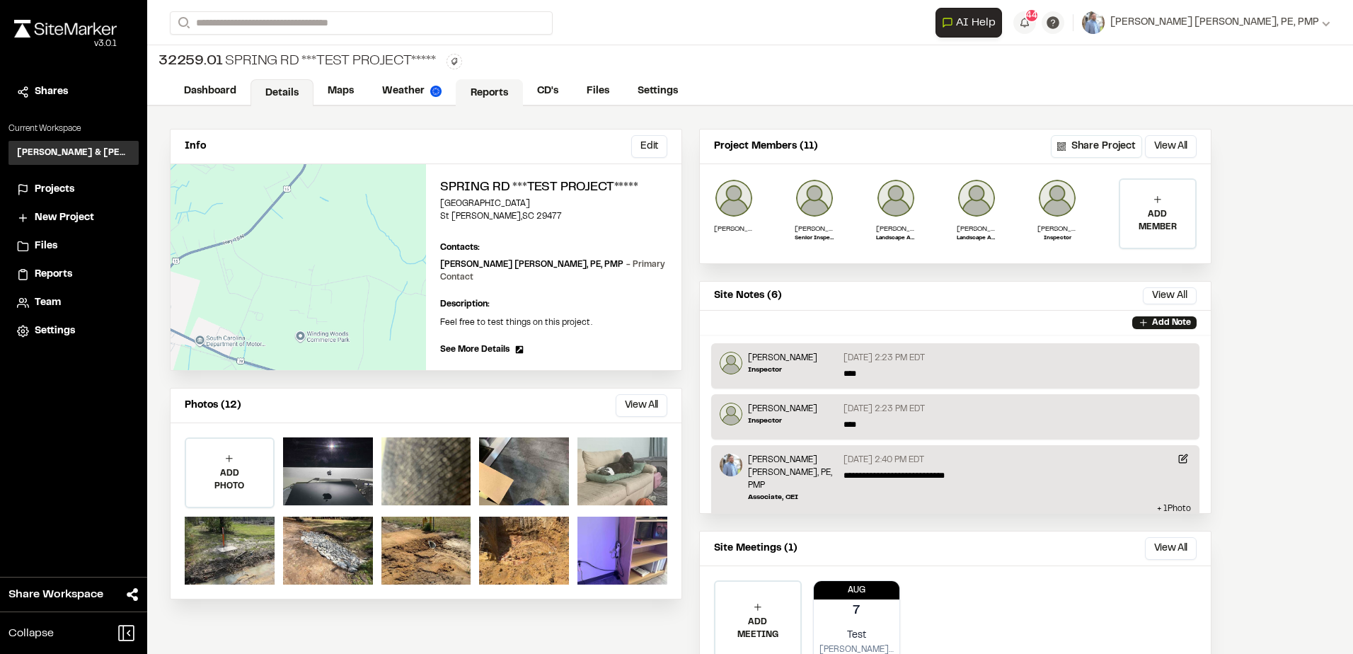
click at [465, 93] on link "Reports" at bounding box center [489, 92] width 67 height 27
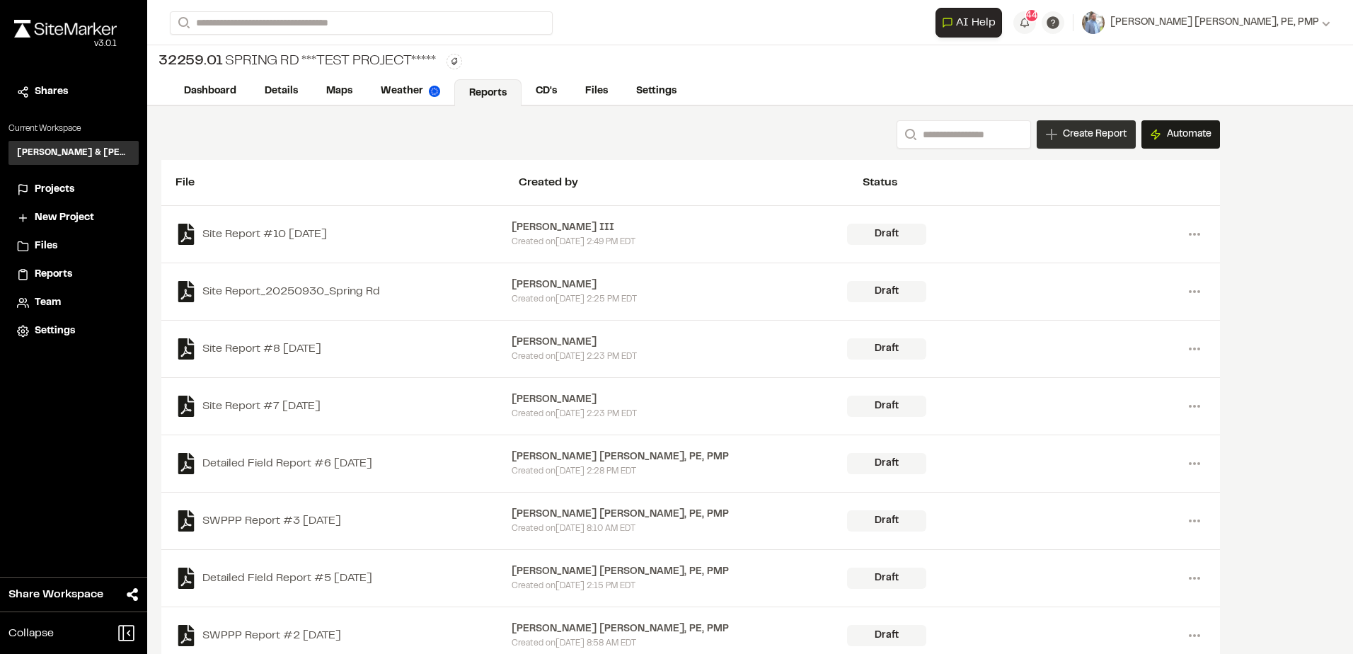
click at [1090, 144] on div "Create Report" at bounding box center [1086, 134] width 99 height 28
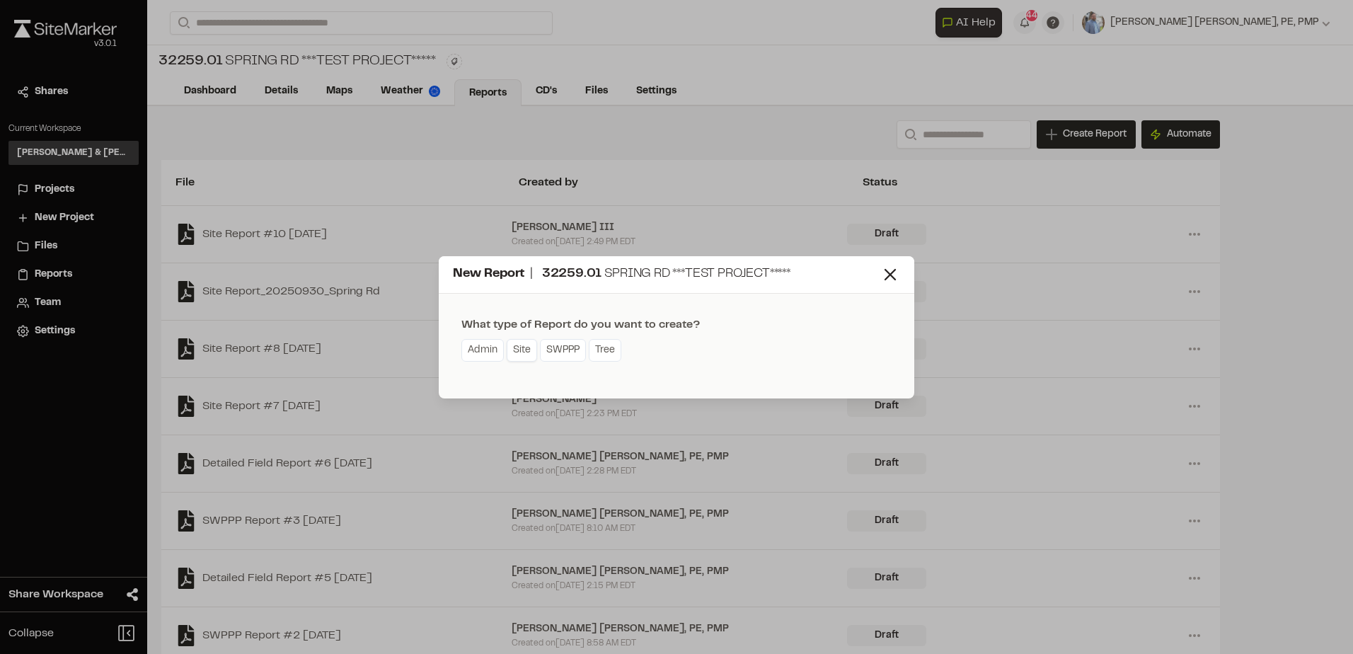
click at [517, 348] on link "Site" at bounding box center [522, 350] width 30 height 23
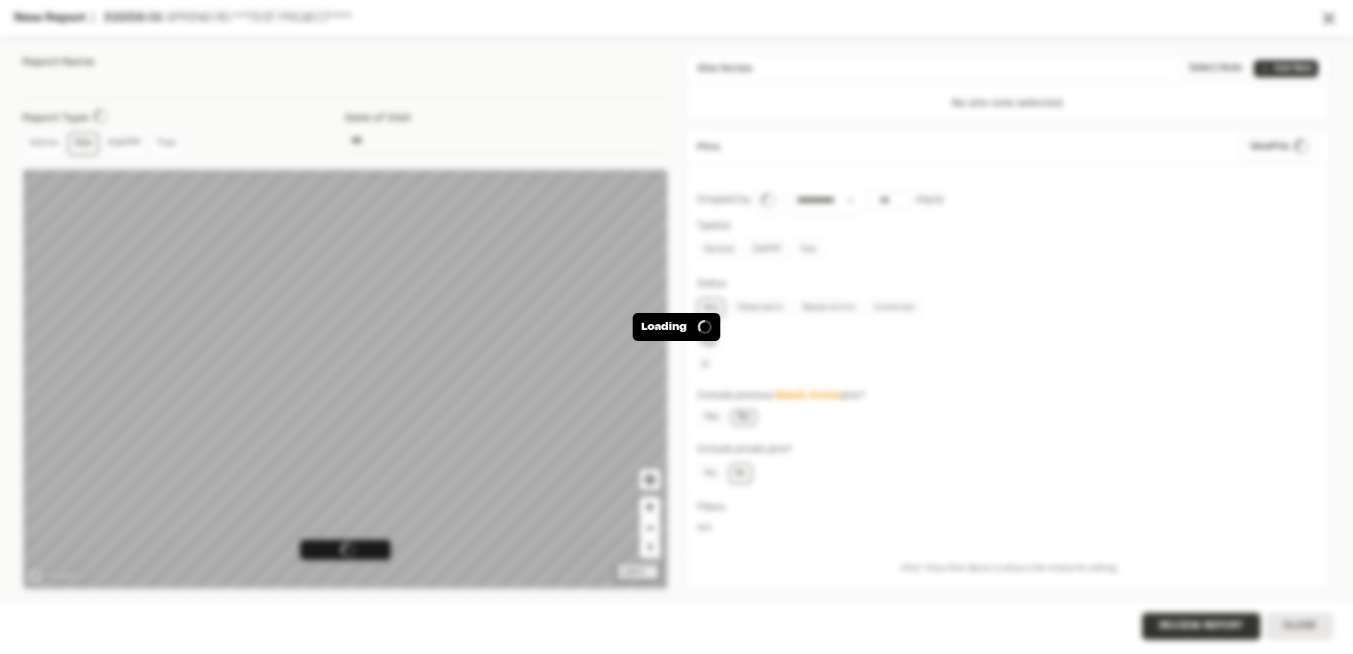
type input "**********"
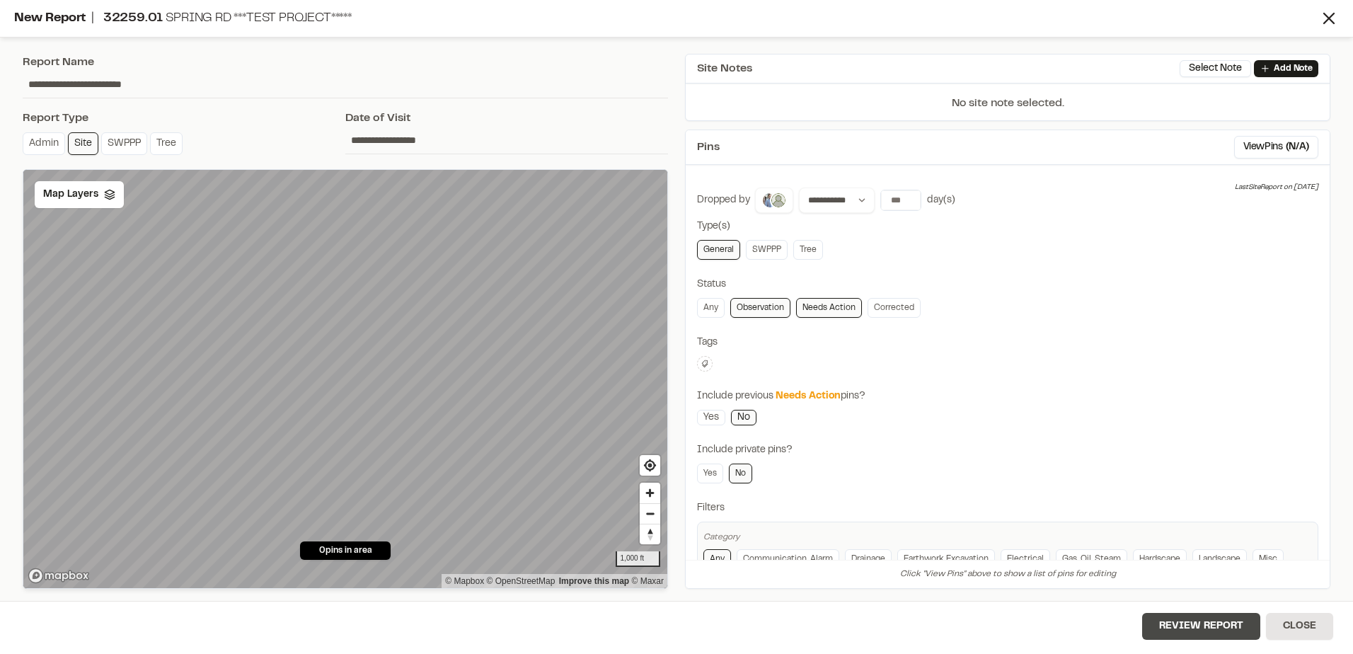
click at [1207, 620] on button "Review Report" at bounding box center [1201, 626] width 118 height 27
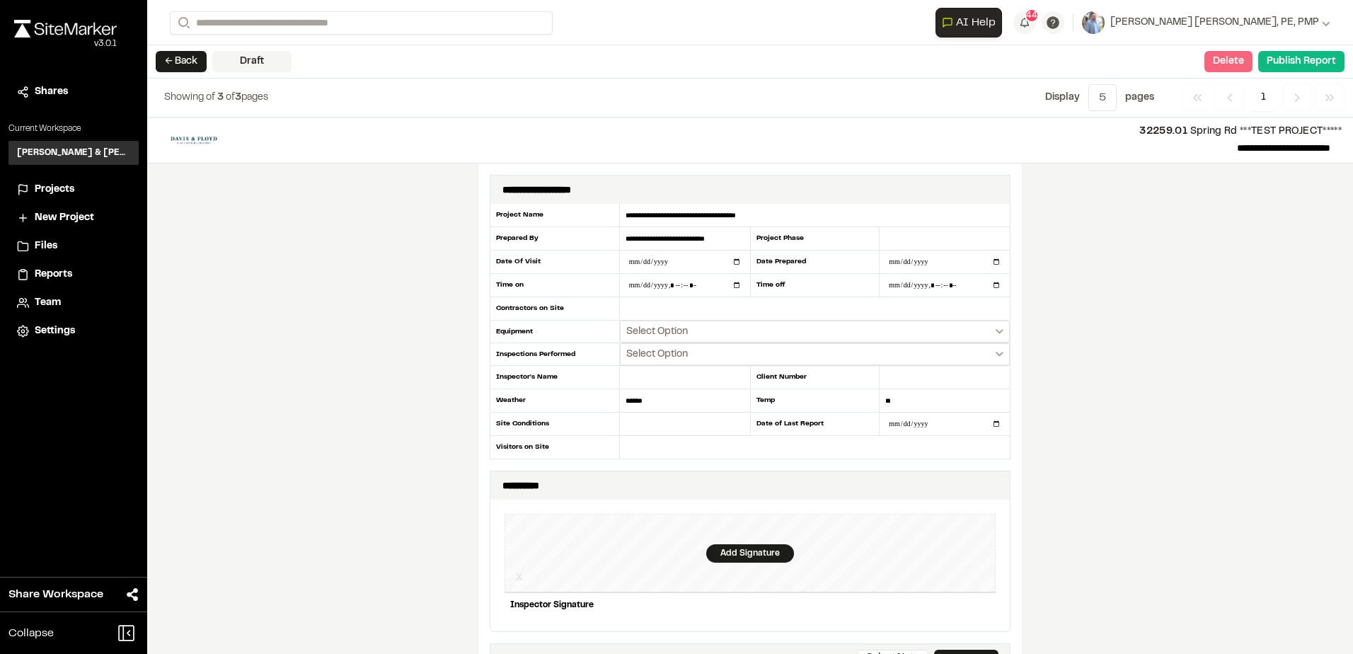
click at [1222, 56] on button "Delete" at bounding box center [1229, 61] width 48 height 21
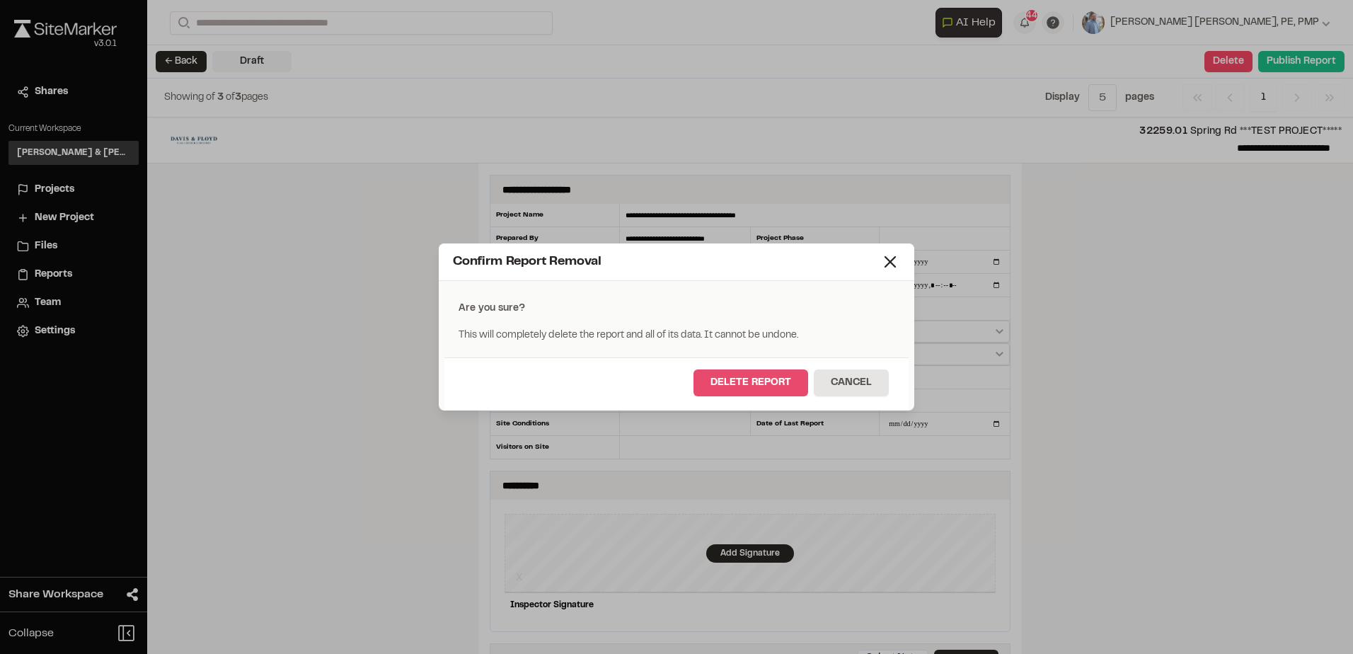
click at [754, 383] on button "Delete Report" at bounding box center [751, 382] width 115 height 27
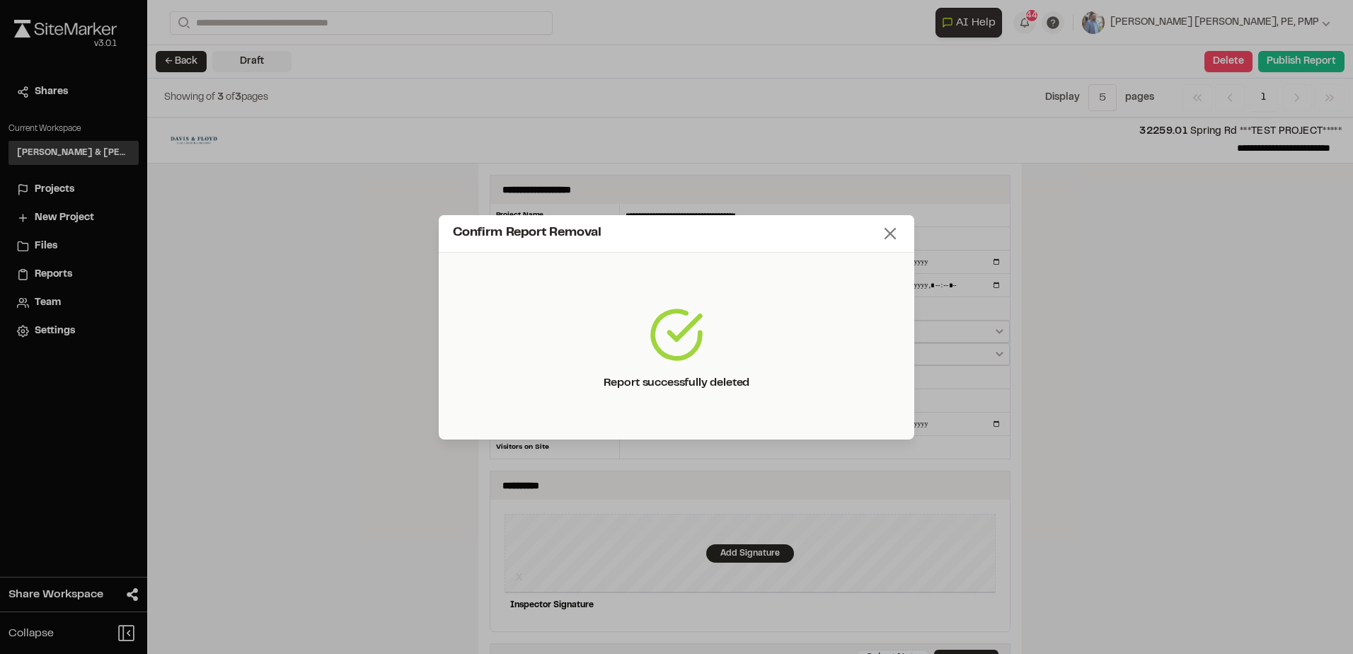
click at [897, 234] on icon at bounding box center [890, 234] width 20 height 20
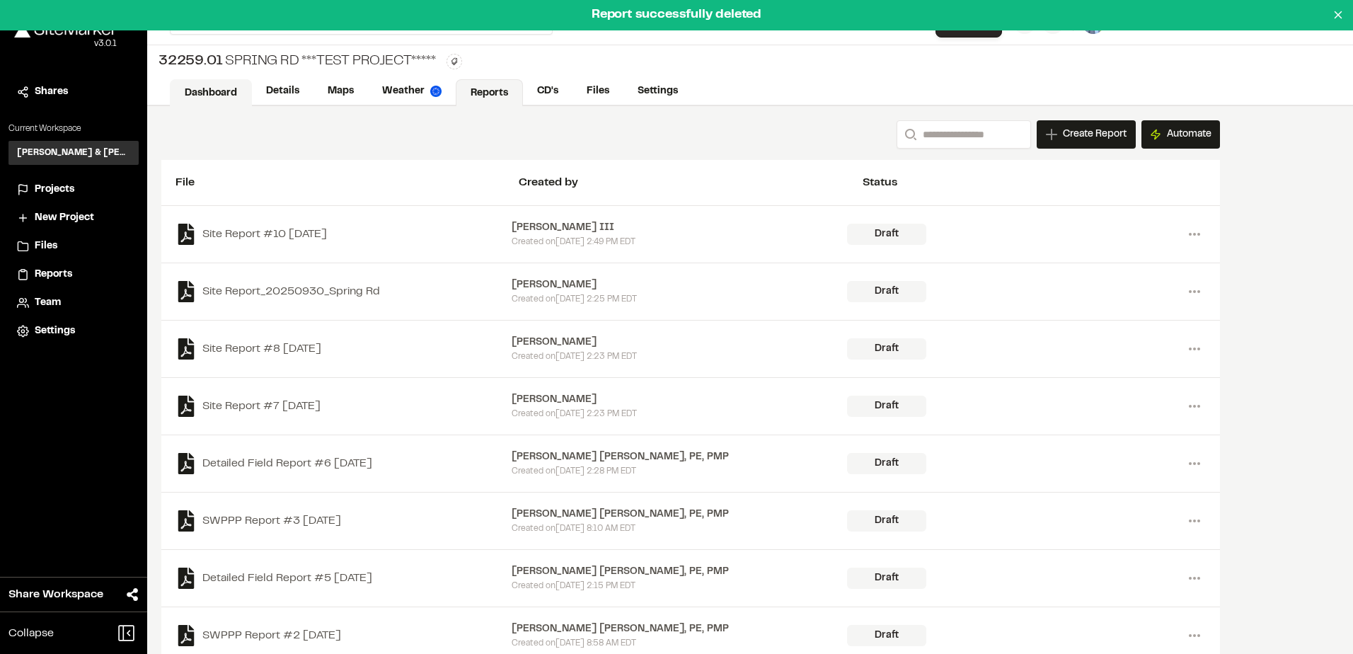
click at [210, 92] on link "Dashboard" at bounding box center [211, 92] width 82 height 27
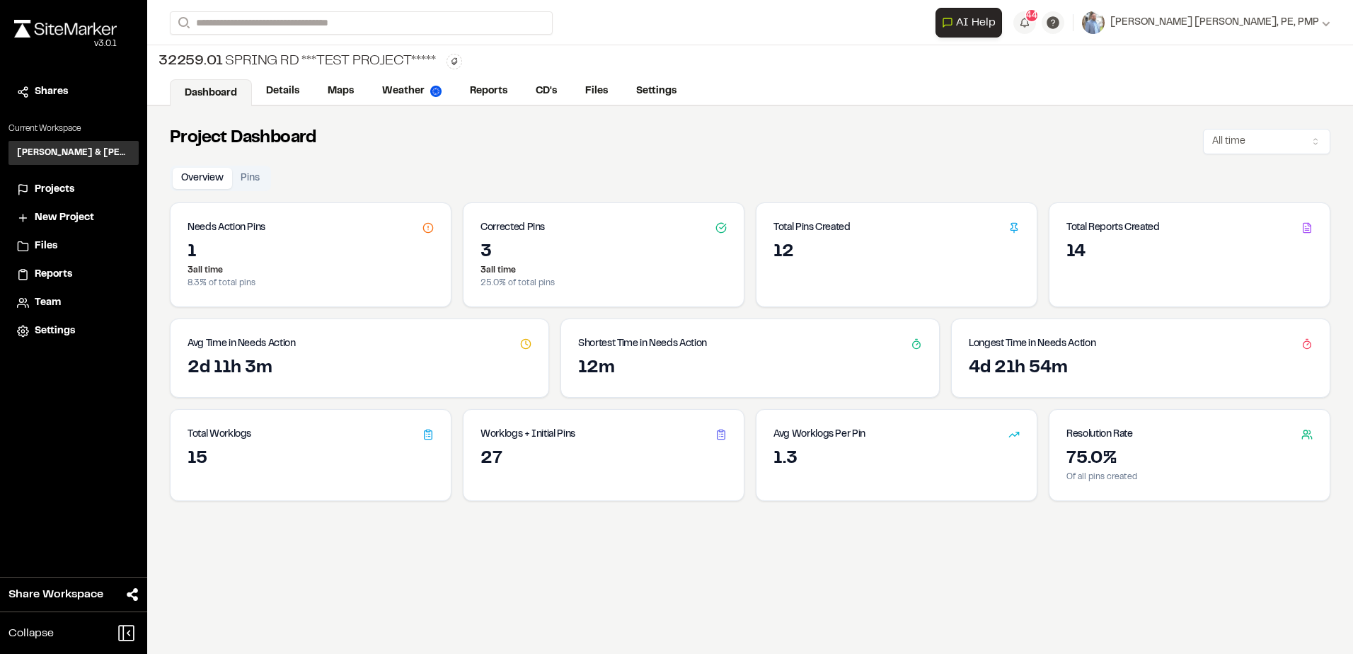
click at [55, 95] on span "Shares" at bounding box center [51, 92] width 33 height 16
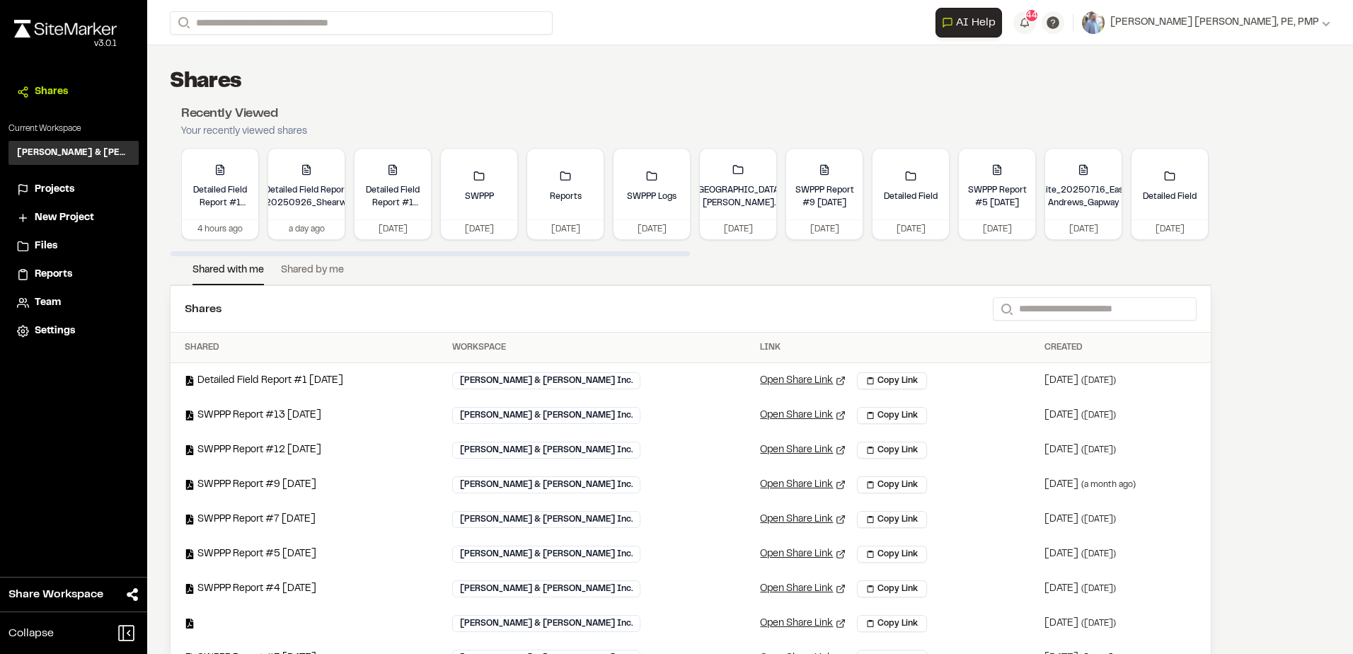
click at [48, 190] on span "Projects" at bounding box center [55, 190] width 40 height 16
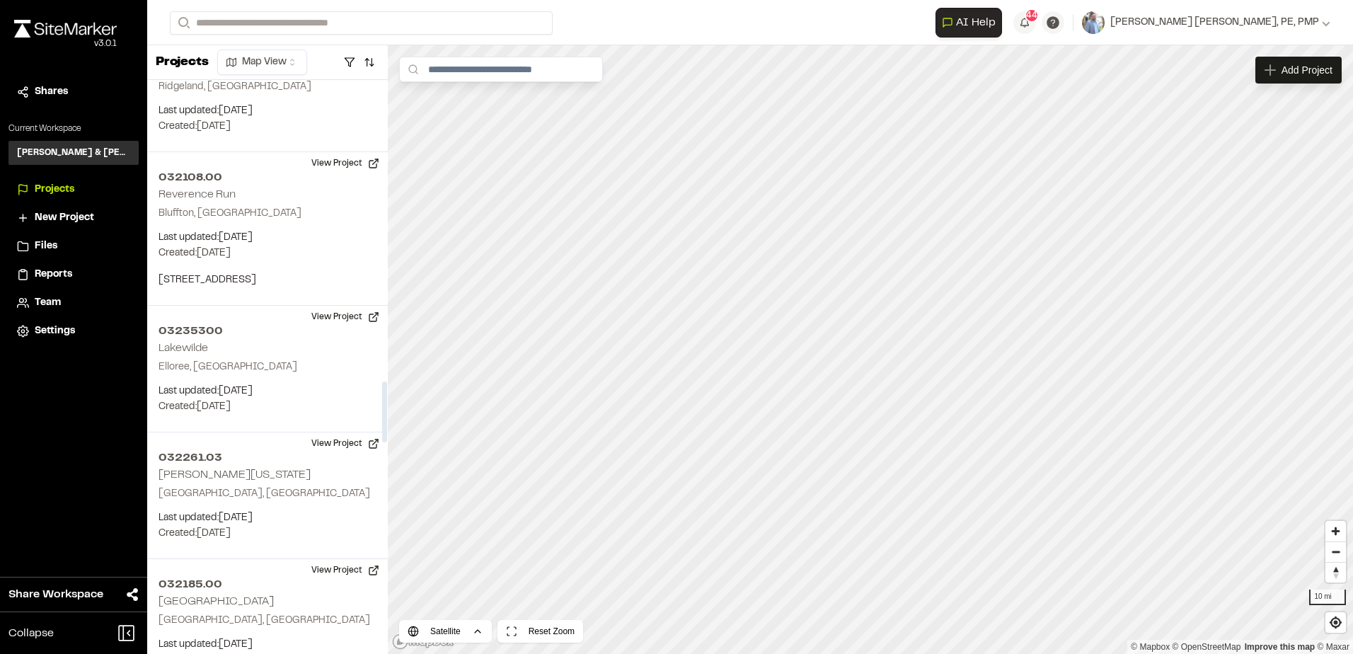
scroll to position [2831, 0]
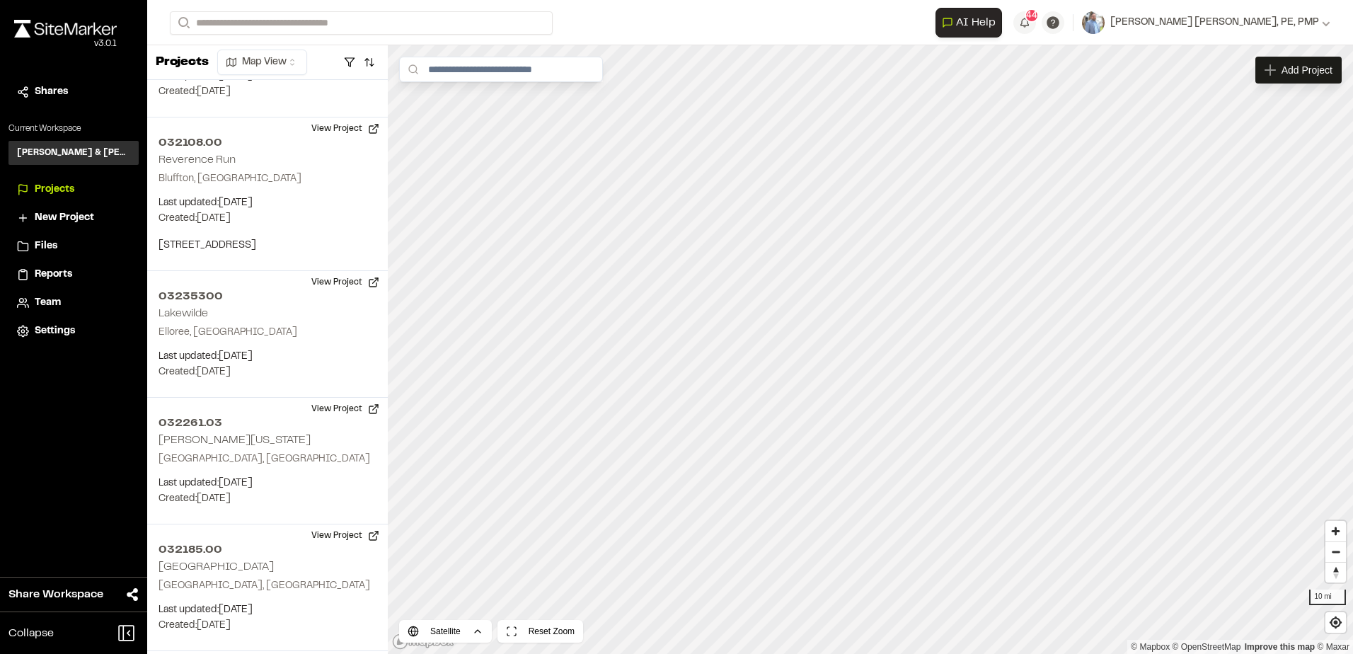
click at [51, 239] on span "Files" at bounding box center [46, 247] width 23 height 16
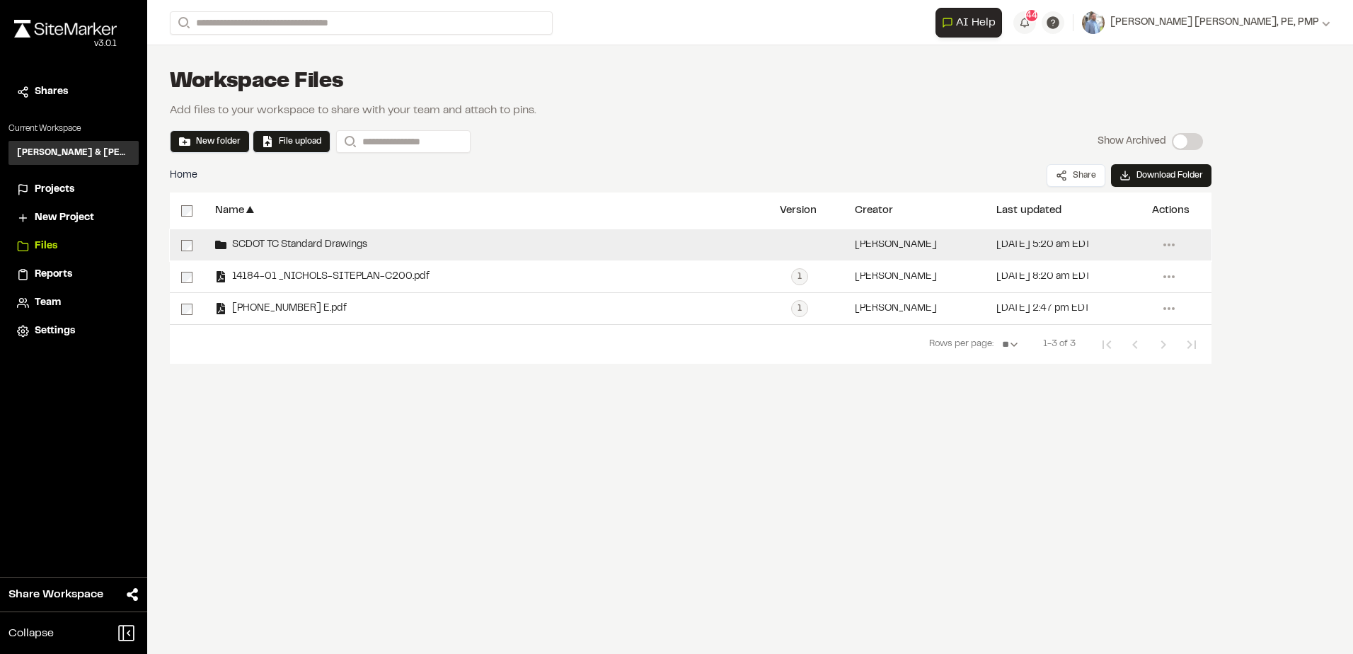
click at [323, 245] on span "SCDOT TC Standard Drawings" at bounding box center [296, 245] width 141 height 9
click at [311, 241] on span "SCDOT TC Standard Drawings" at bounding box center [296, 245] width 141 height 9
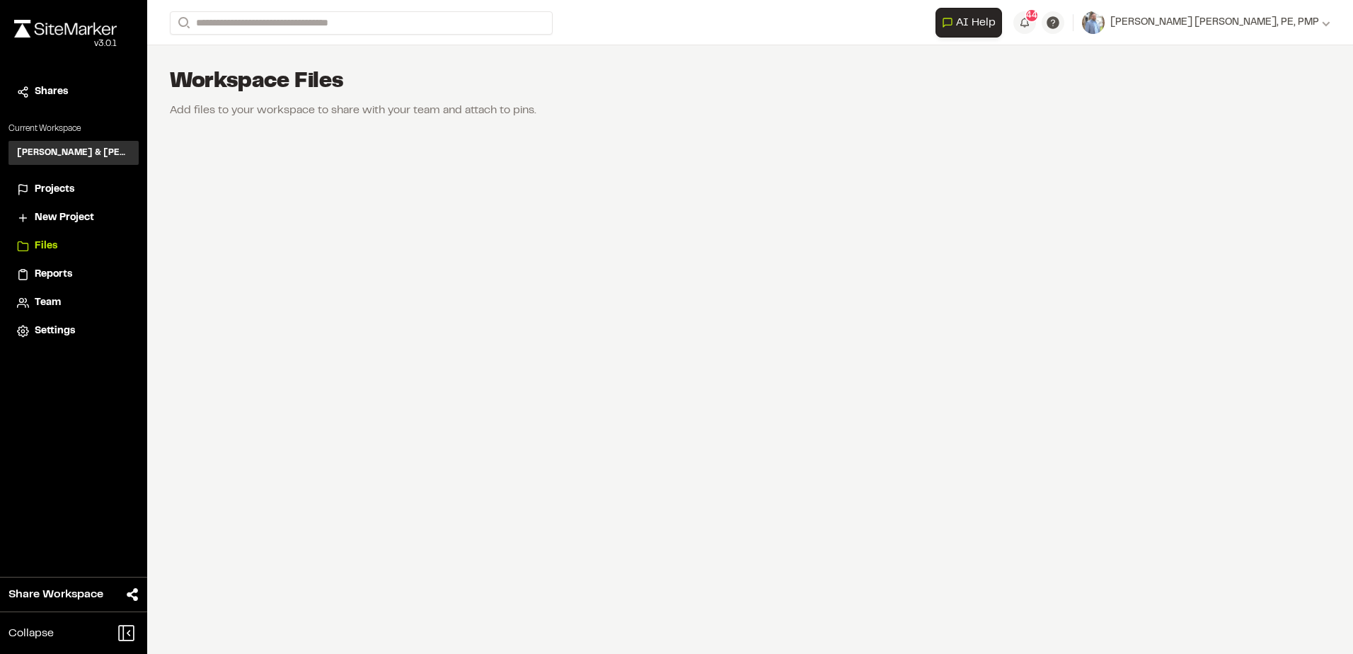
click at [48, 249] on span "Files" at bounding box center [46, 247] width 23 height 16
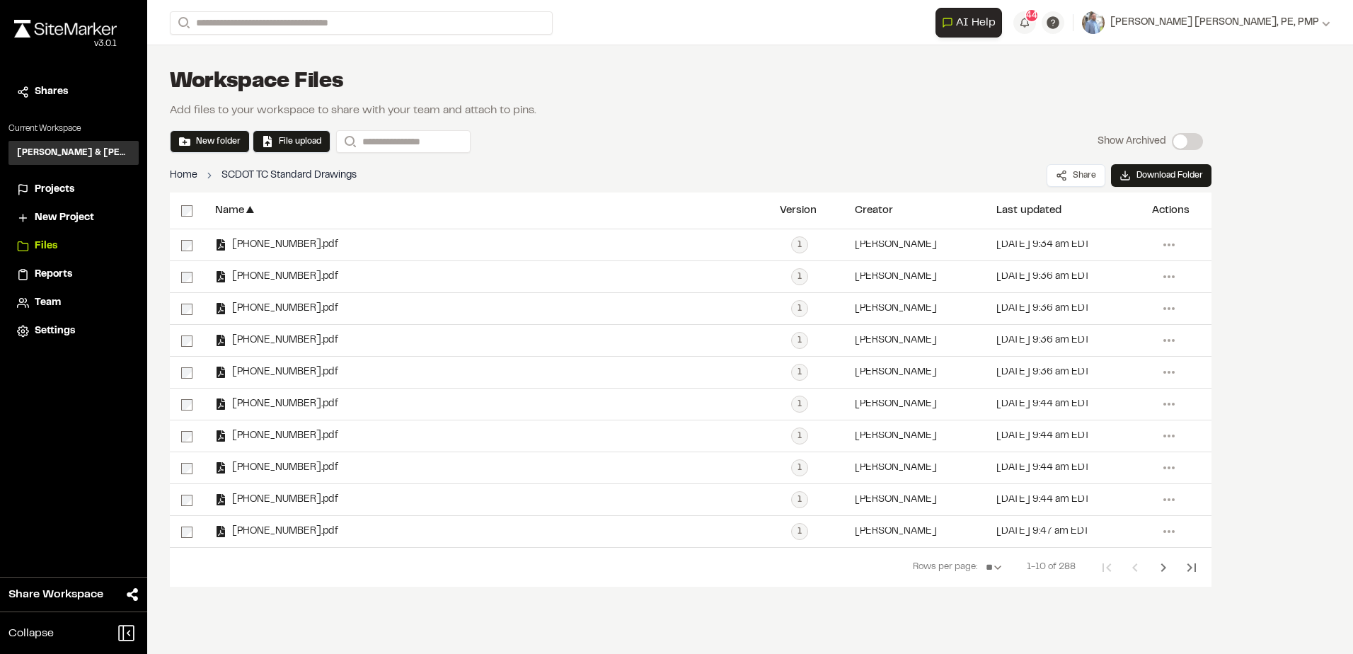
click at [189, 171] on link "Home" at bounding box center [184, 176] width 28 height 16
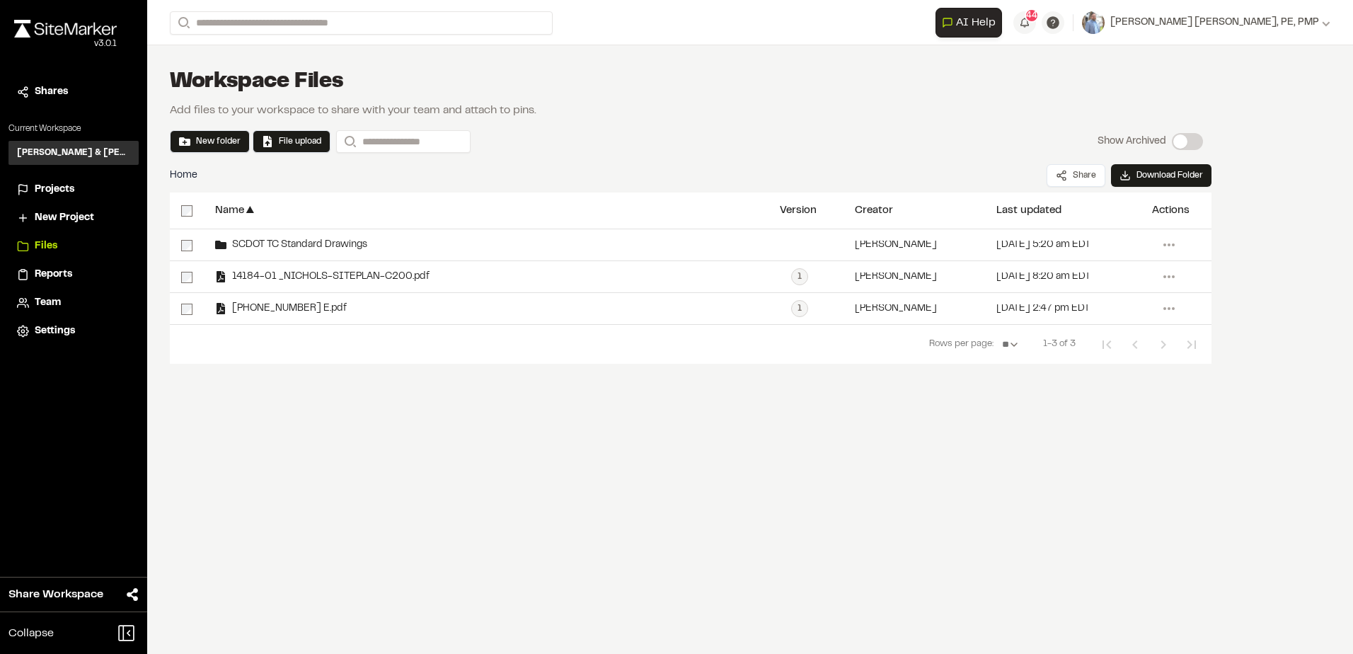
click at [42, 275] on span "Reports" at bounding box center [54, 275] width 38 height 16
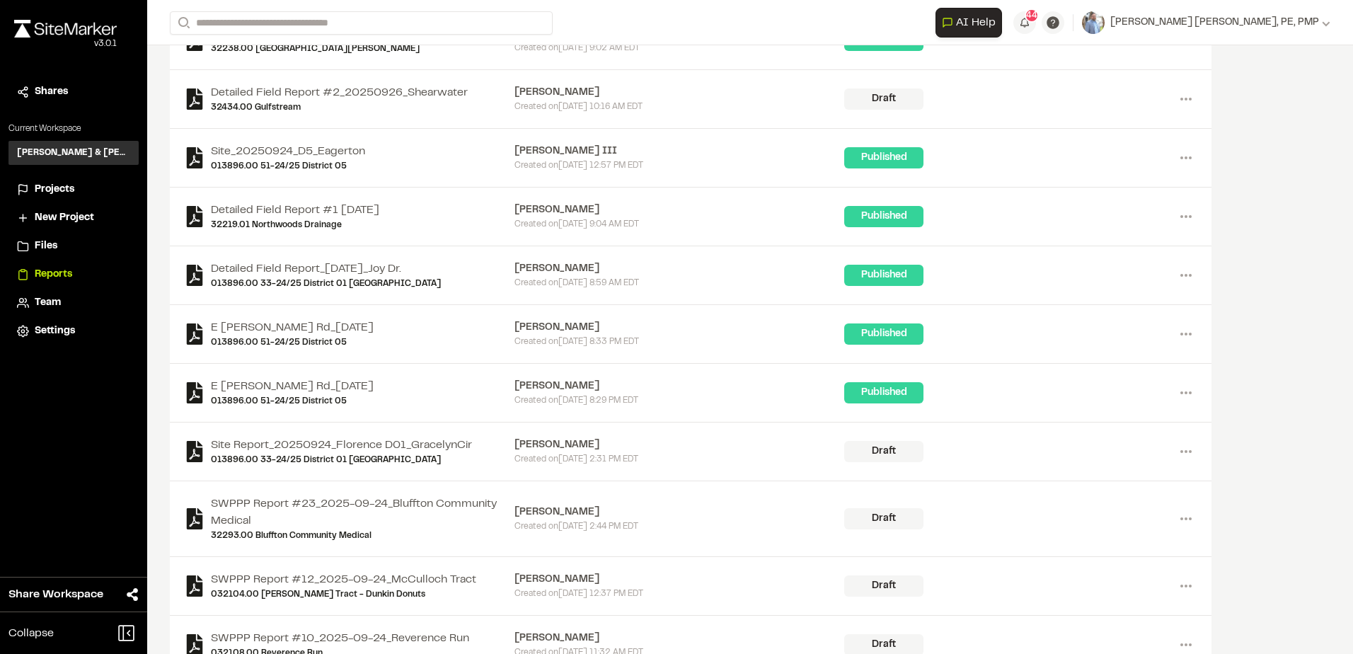
scroll to position [1439, 0]
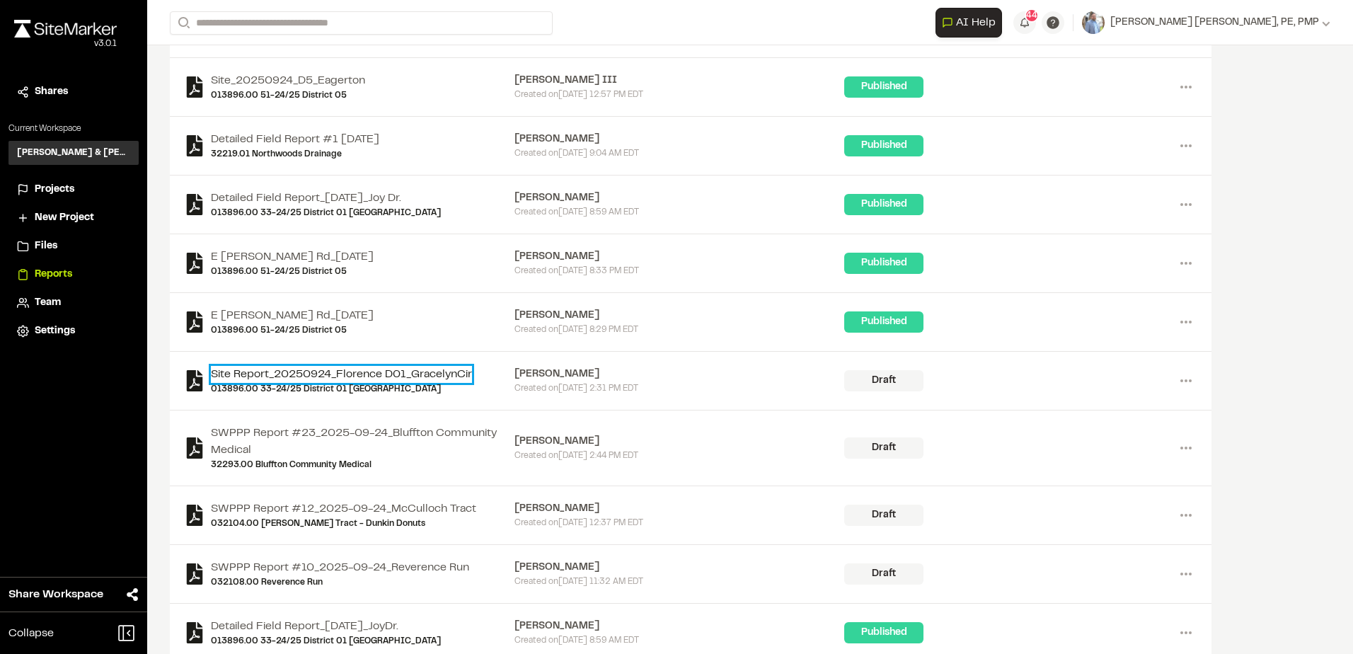
click at [392, 366] on link "Site Report_20250924_Florence D01_GracelynCir" at bounding box center [341, 374] width 261 height 17
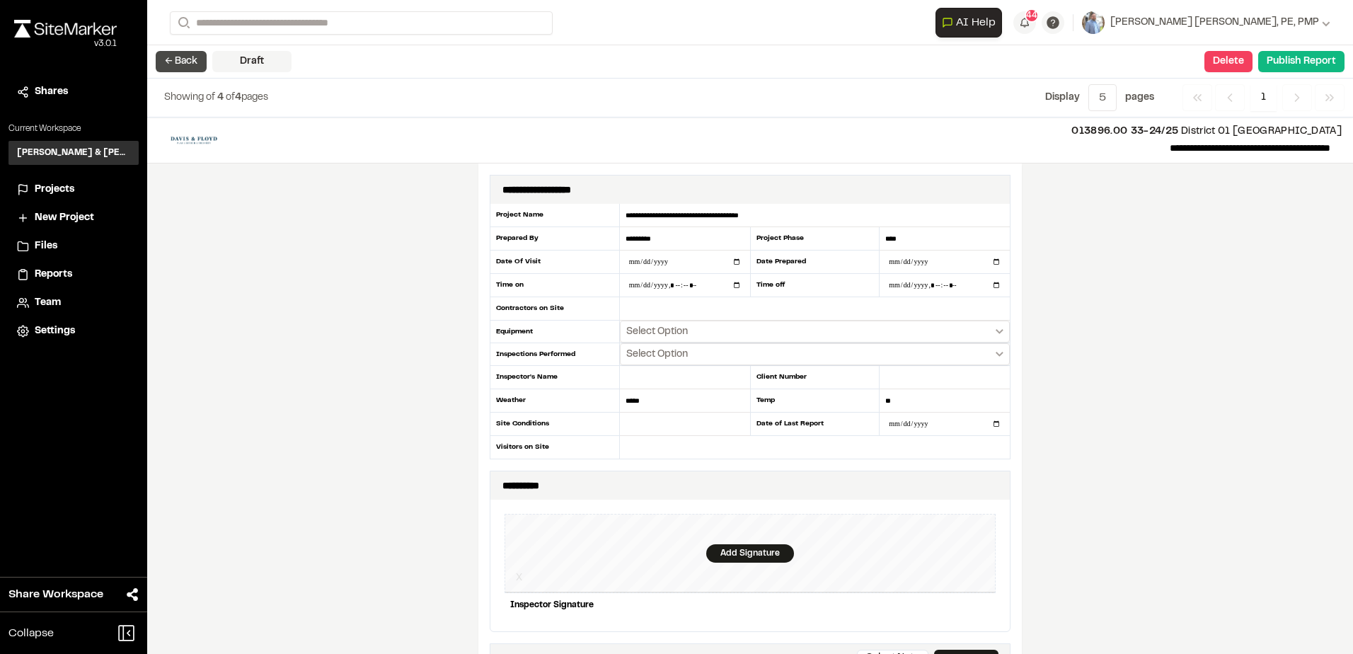
click at [180, 69] on button "← Back" at bounding box center [181, 61] width 51 height 21
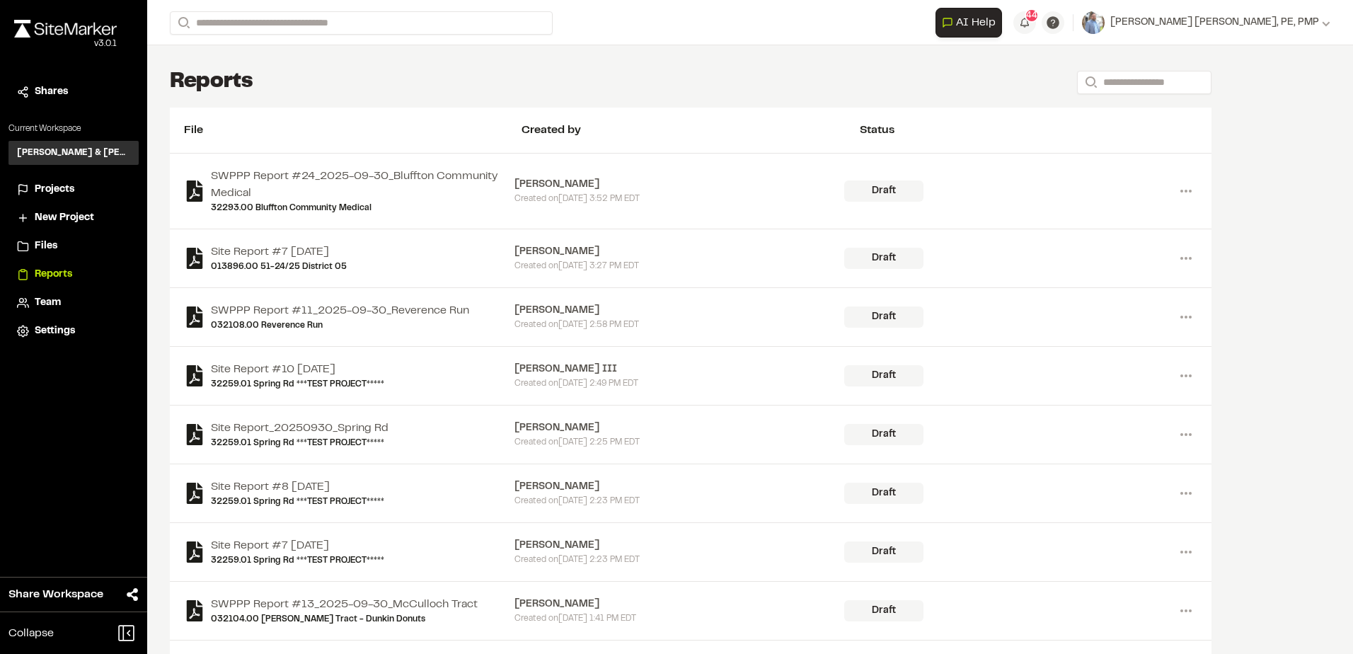
click at [47, 190] on span "Projects" at bounding box center [55, 190] width 40 height 16
